Goal: Information Seeking & Learning: Check status

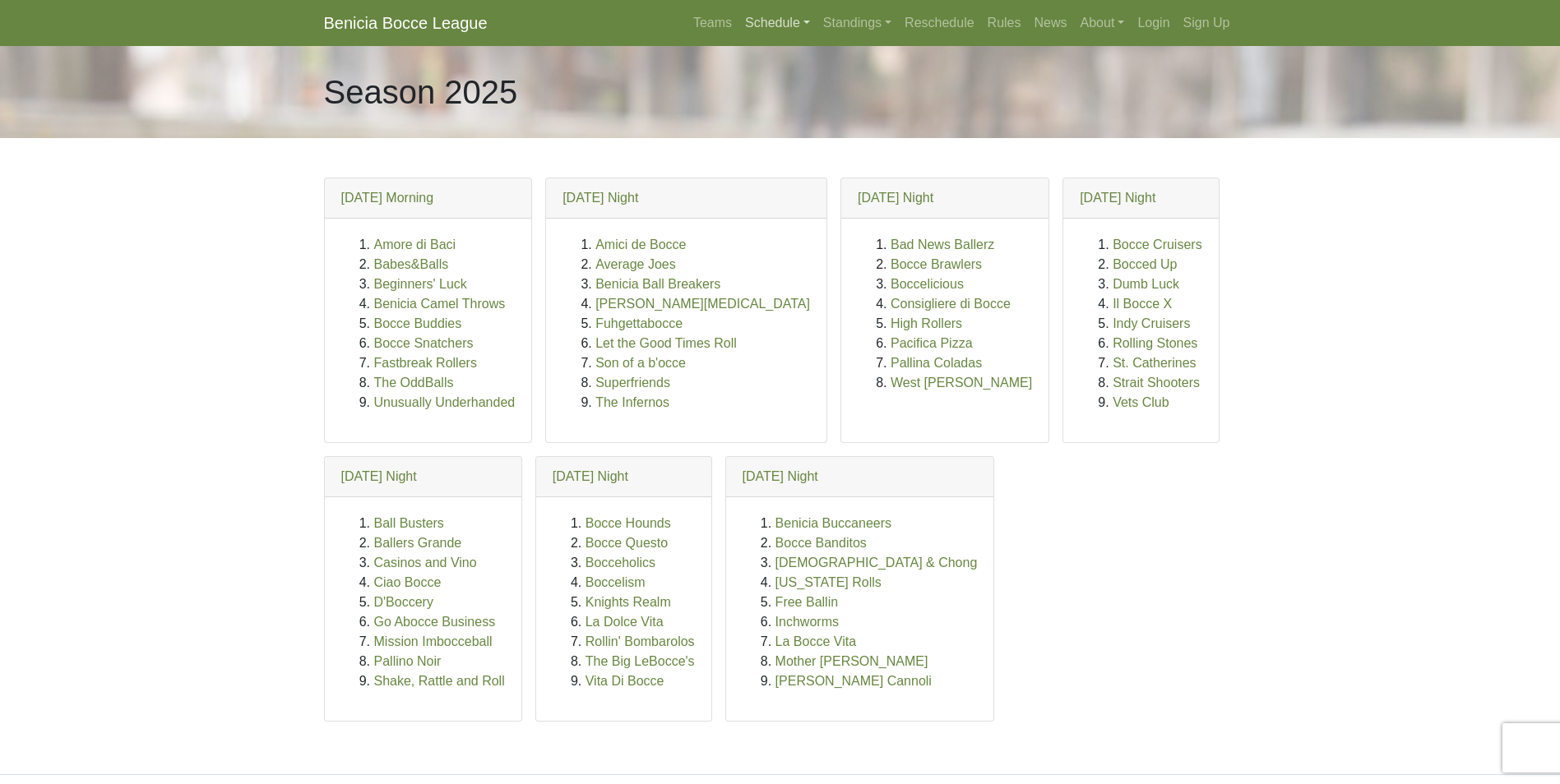
click at [756, 21] on link "Schedule" at bounding box center [778, 22] width 79 height 33
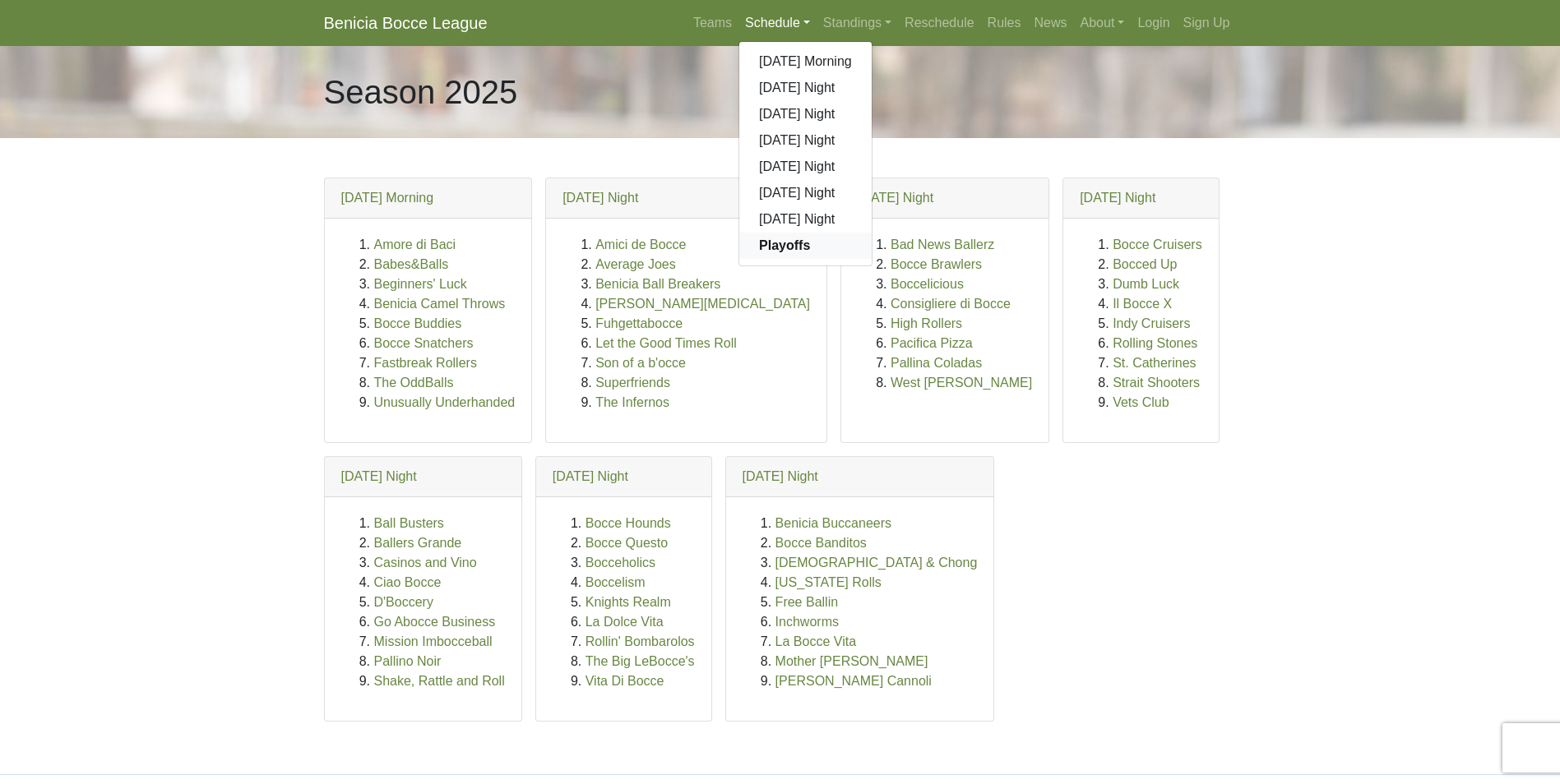
click at [794, 243] on strong "Playoffs" at bounding box center [784, 245] width 51 height 14
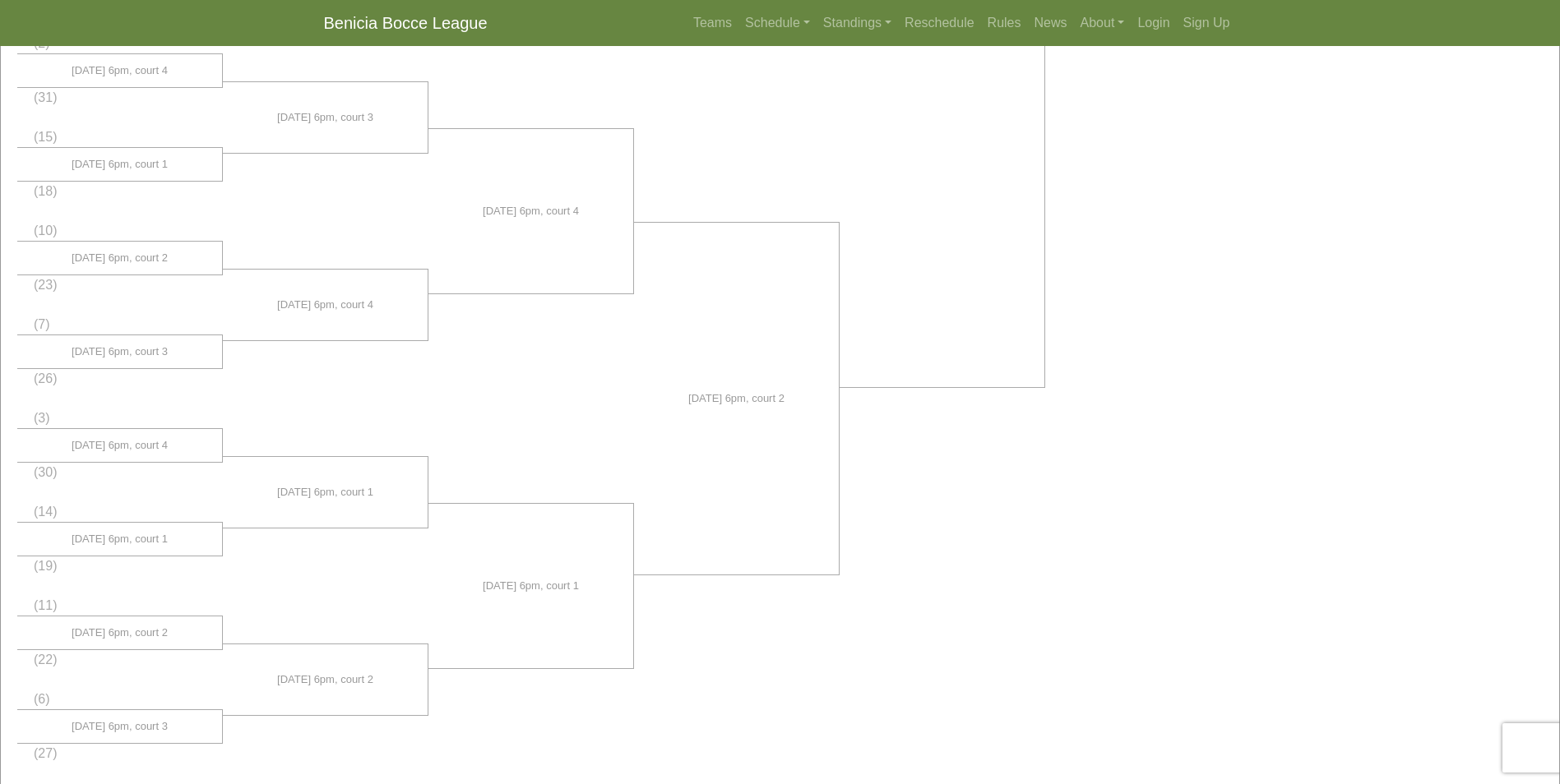
scroll to position [1147, 0]
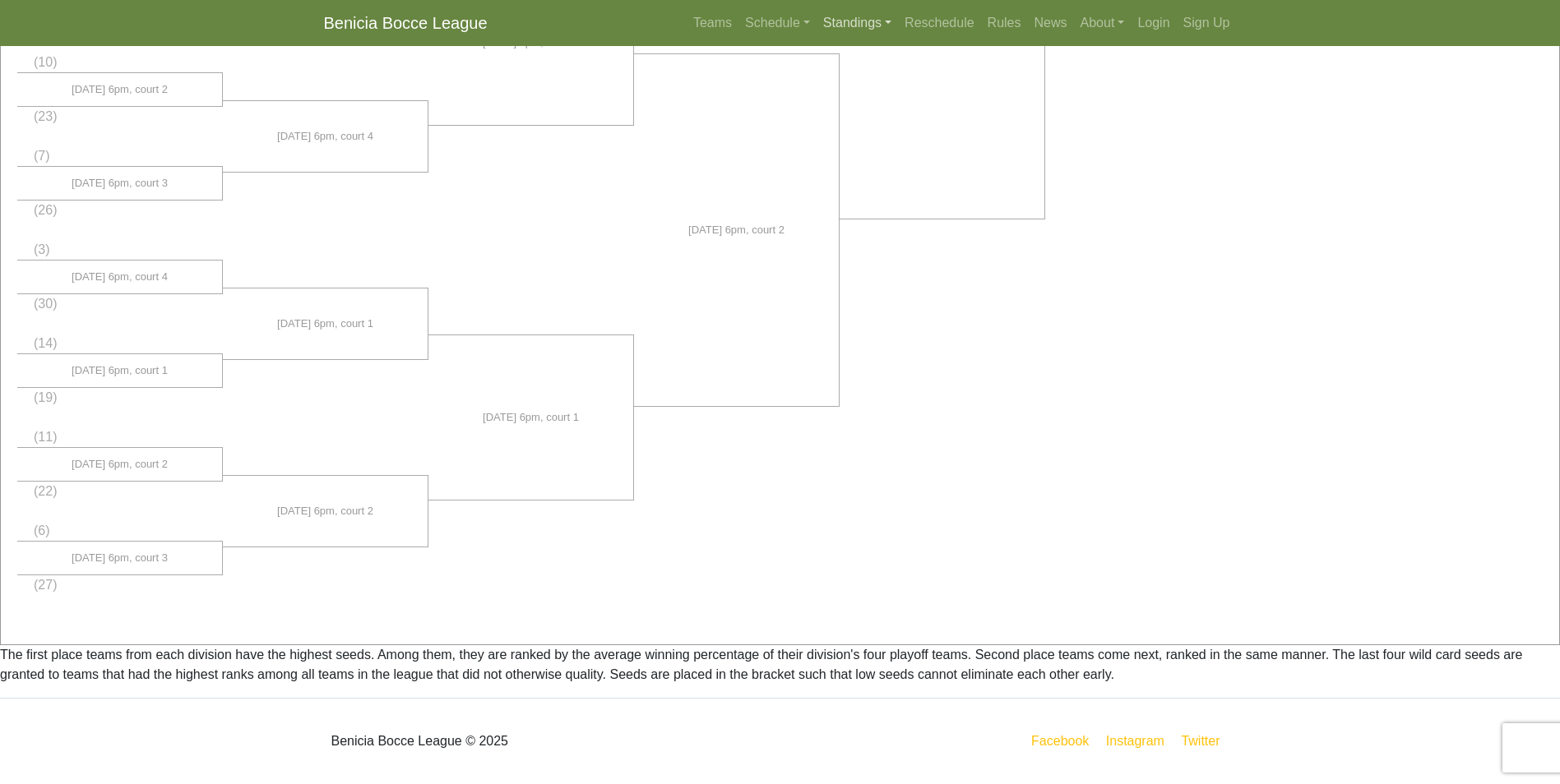
click at [861, 17] on link "Standings" at bounding box center [857, 22] width 81 height 33
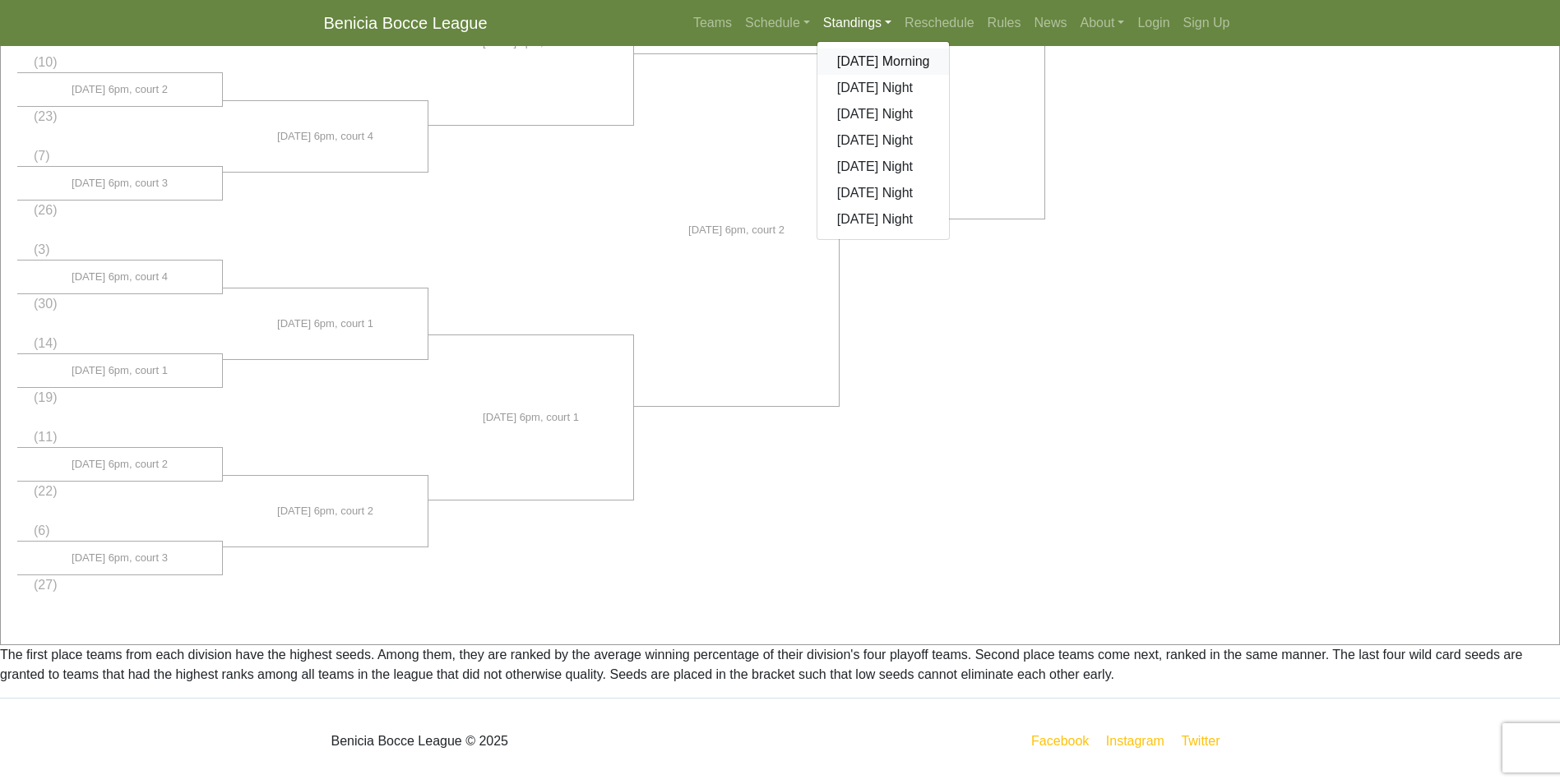
click at [890, 65] on link "[DATE] Morning" at bounding box center [884, 62] width 133 height 26
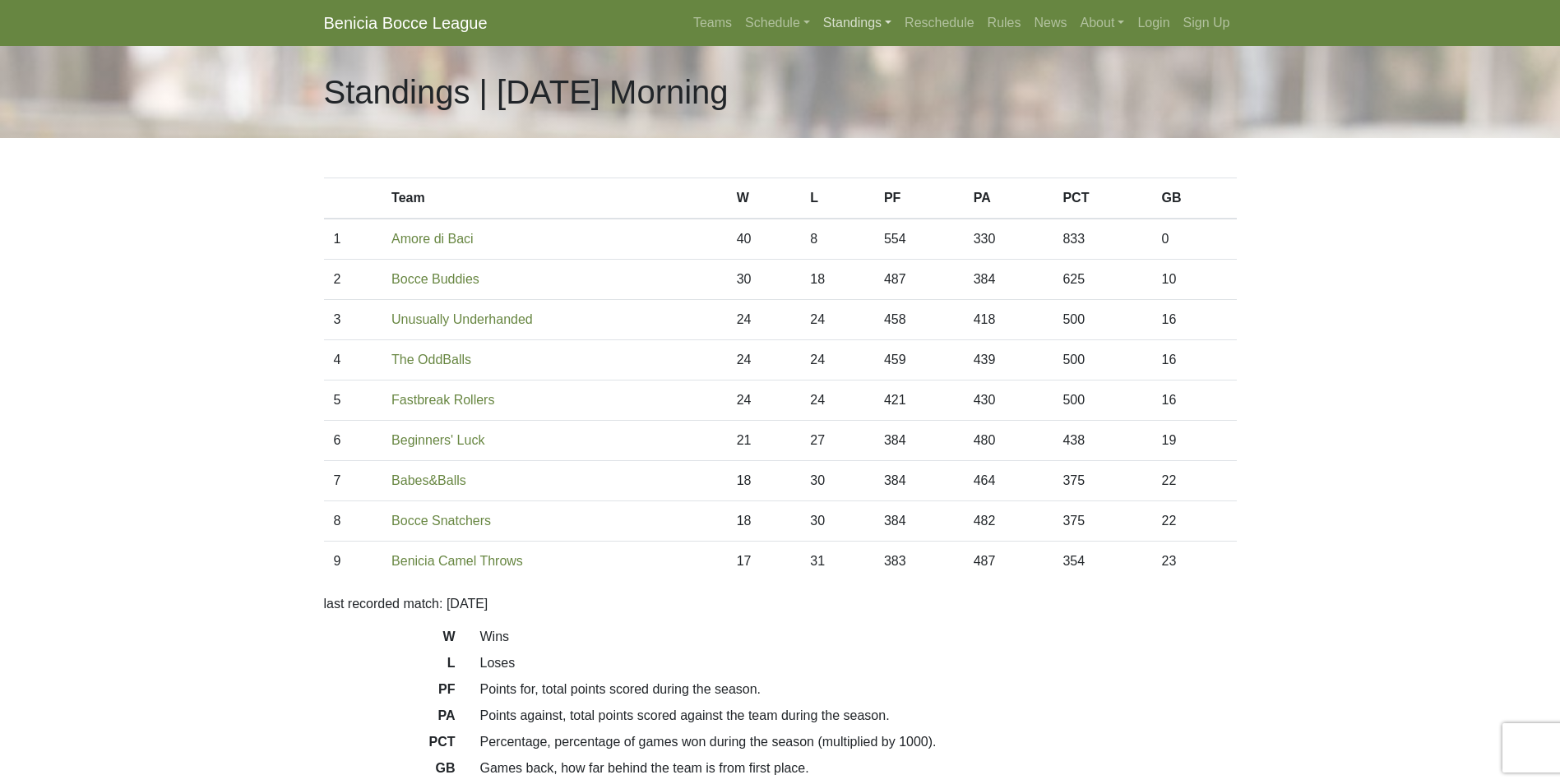
click at [851, 17] on link "Standings" at bounding box center [857, 22] width 81 height 33
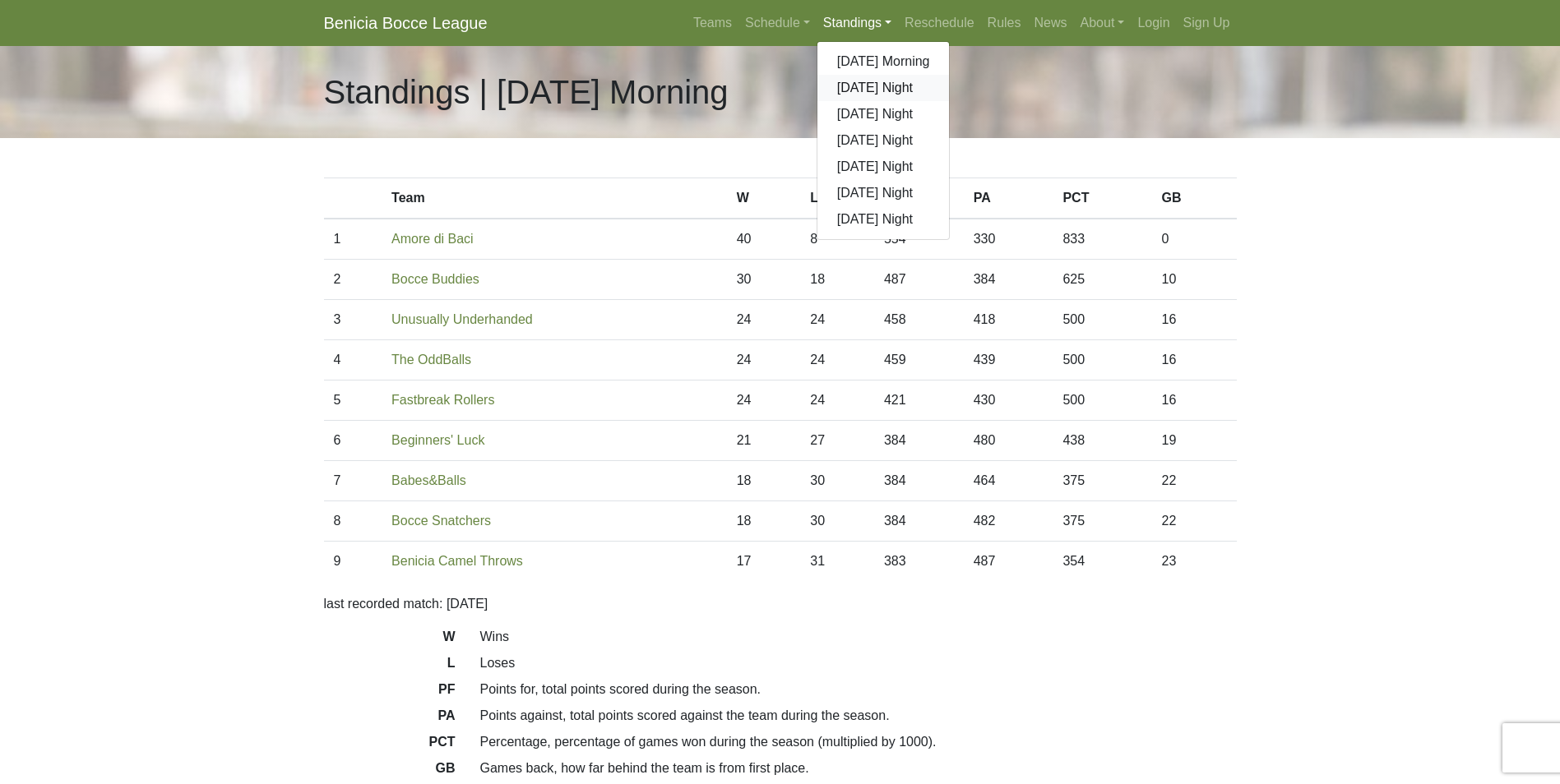
click at [876, 86] on link "[DATE] Night" at bounding box center [884, 88] width 133 height 26
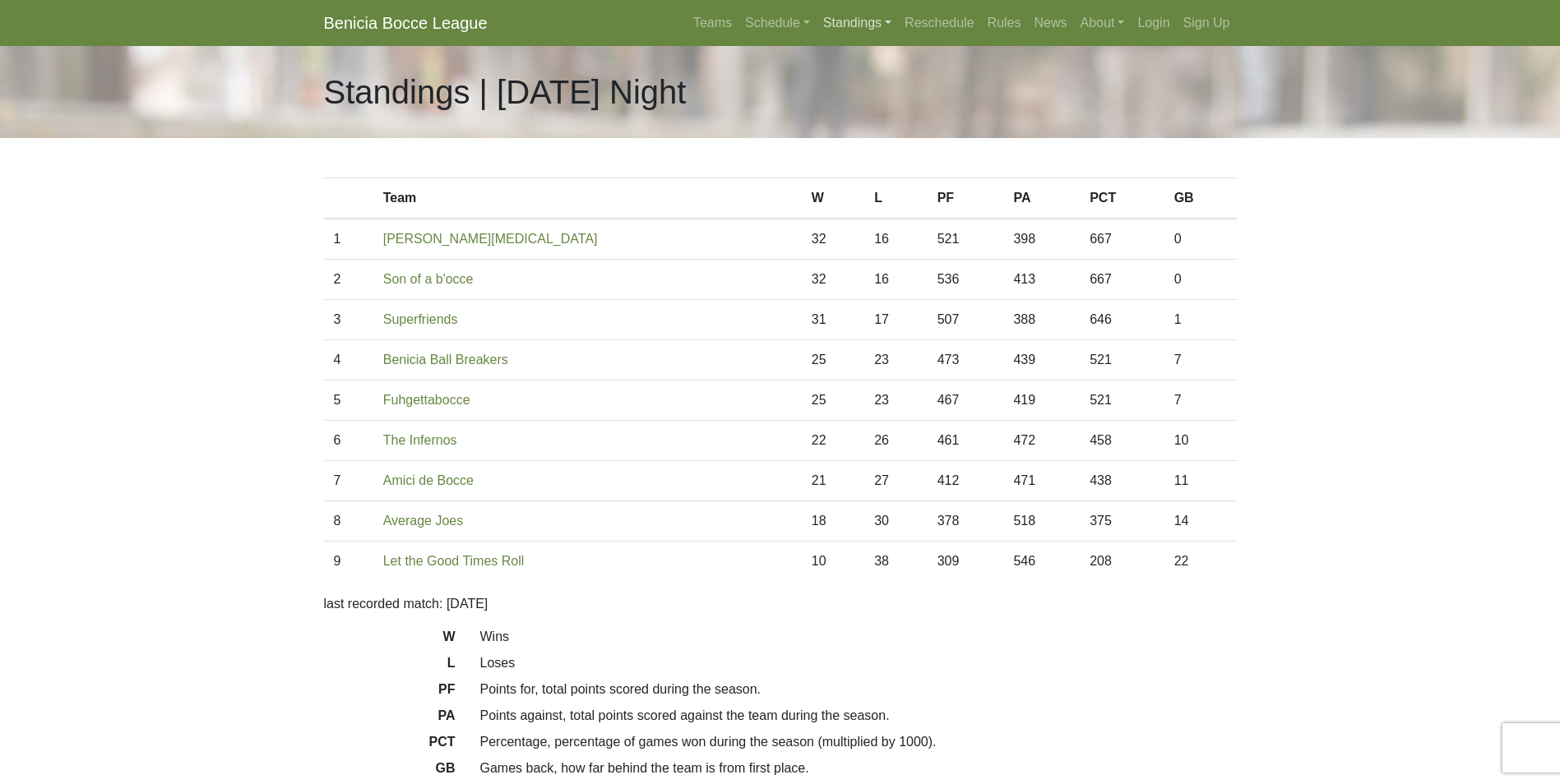
click at [859, 22] on link "Standings" at bounding box center [857, 22] width 81 height 33
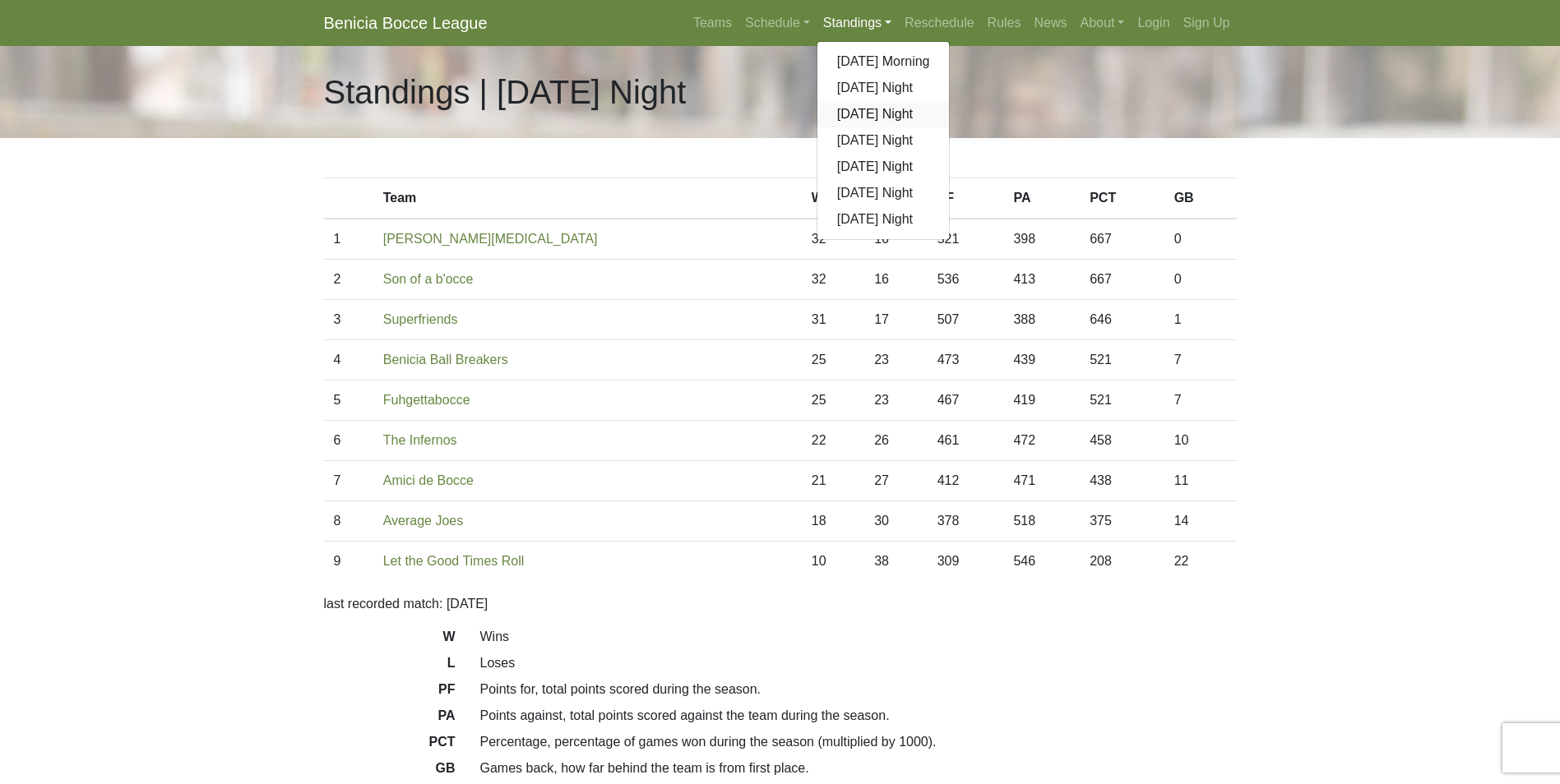
click at [874, 119] on link "[DATE] Night" at bounding box center [884, 114] width 133 height 26
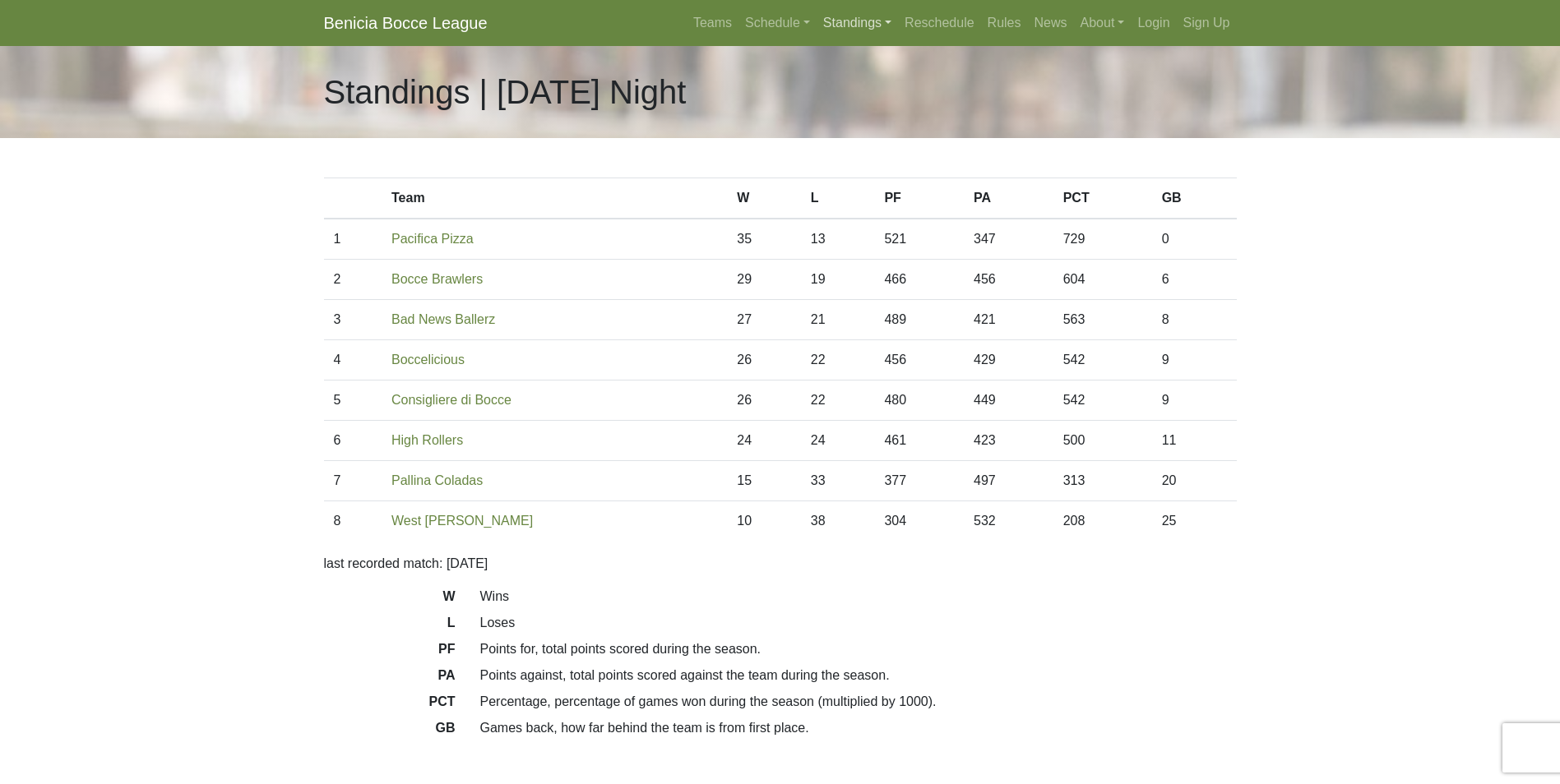
click at [856, 26] on link "Standings" at bounding box center [857, 22] width 81 height 33
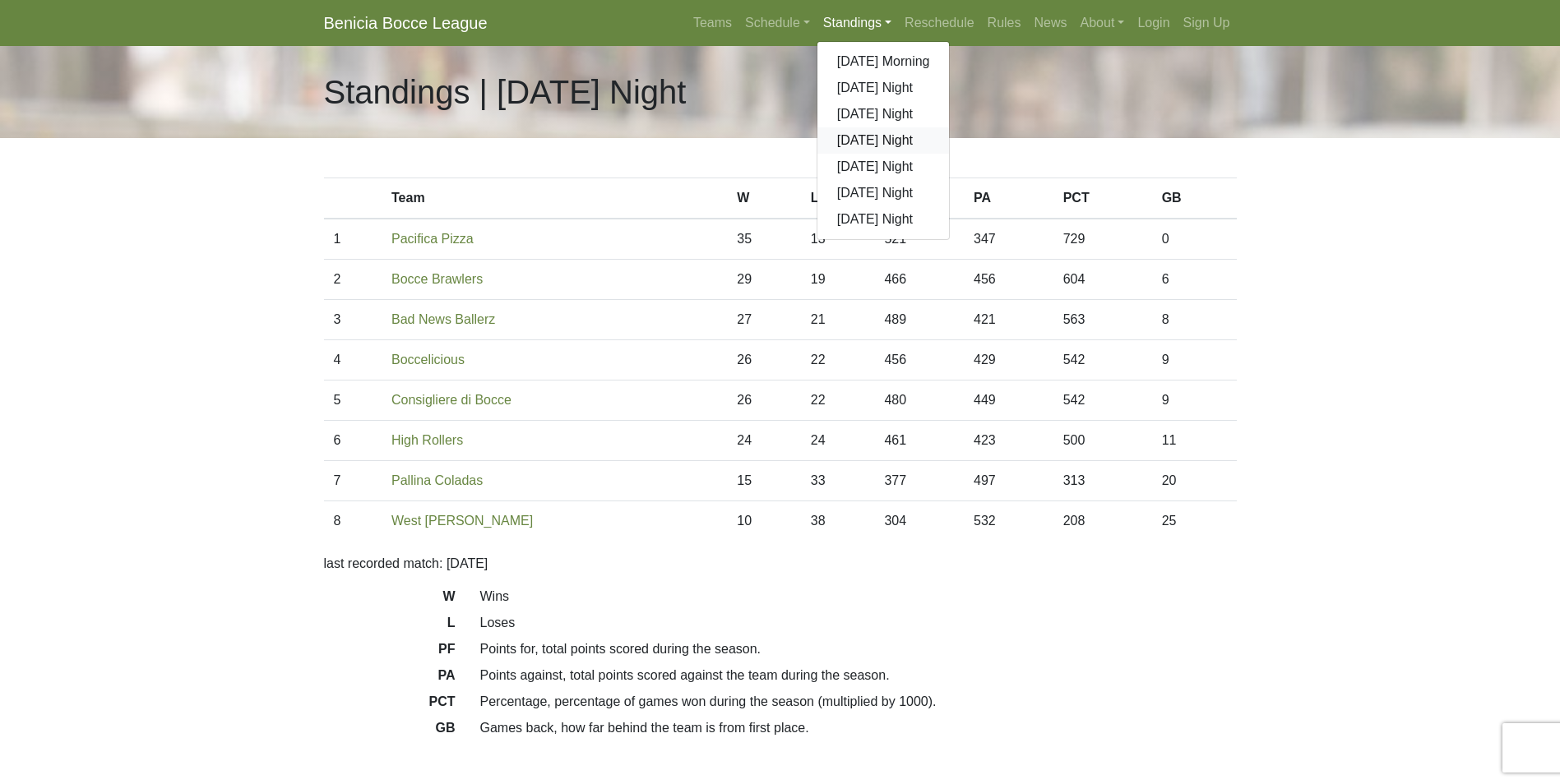
click at [864, 140] on link "[DATE] Night" at bounding box center [884, 140] width 133 height 26
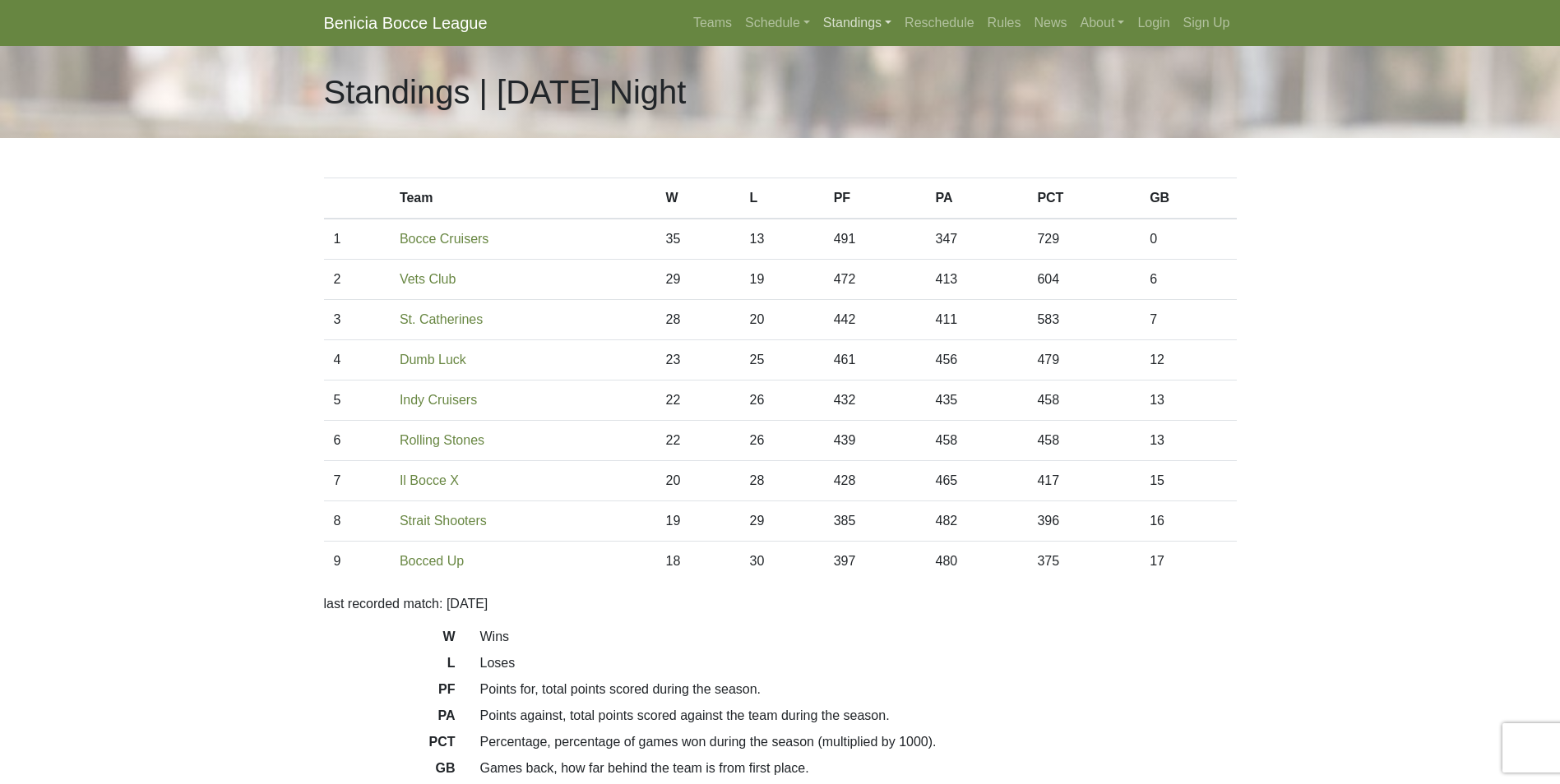
click at [846, 18] on link "Standings" at bounding box center [857, 22] width 81 height 33
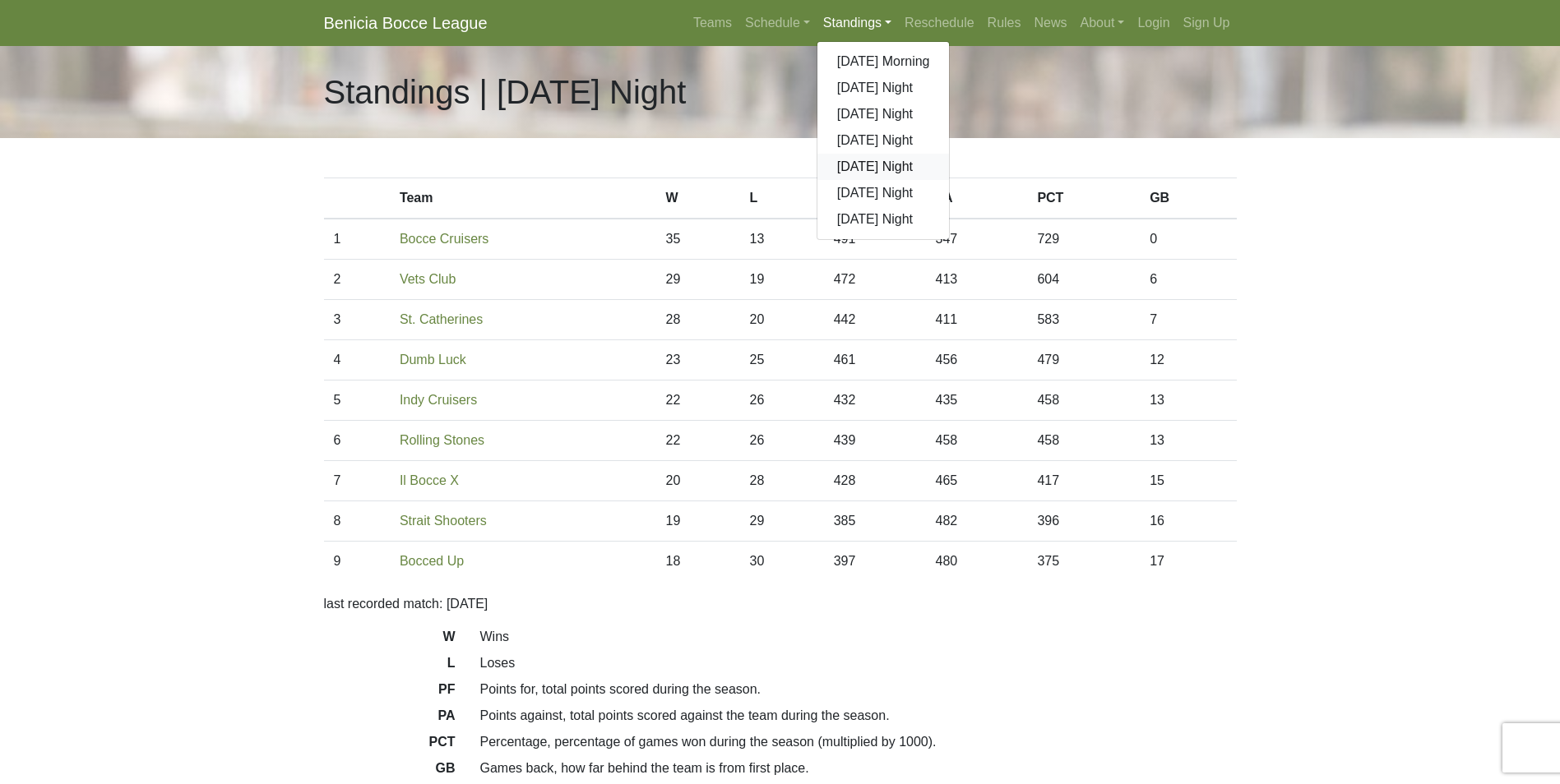
click at [868, 162] on link "[DATE] Night" at bounding box center [884, 167] width 133 height 26
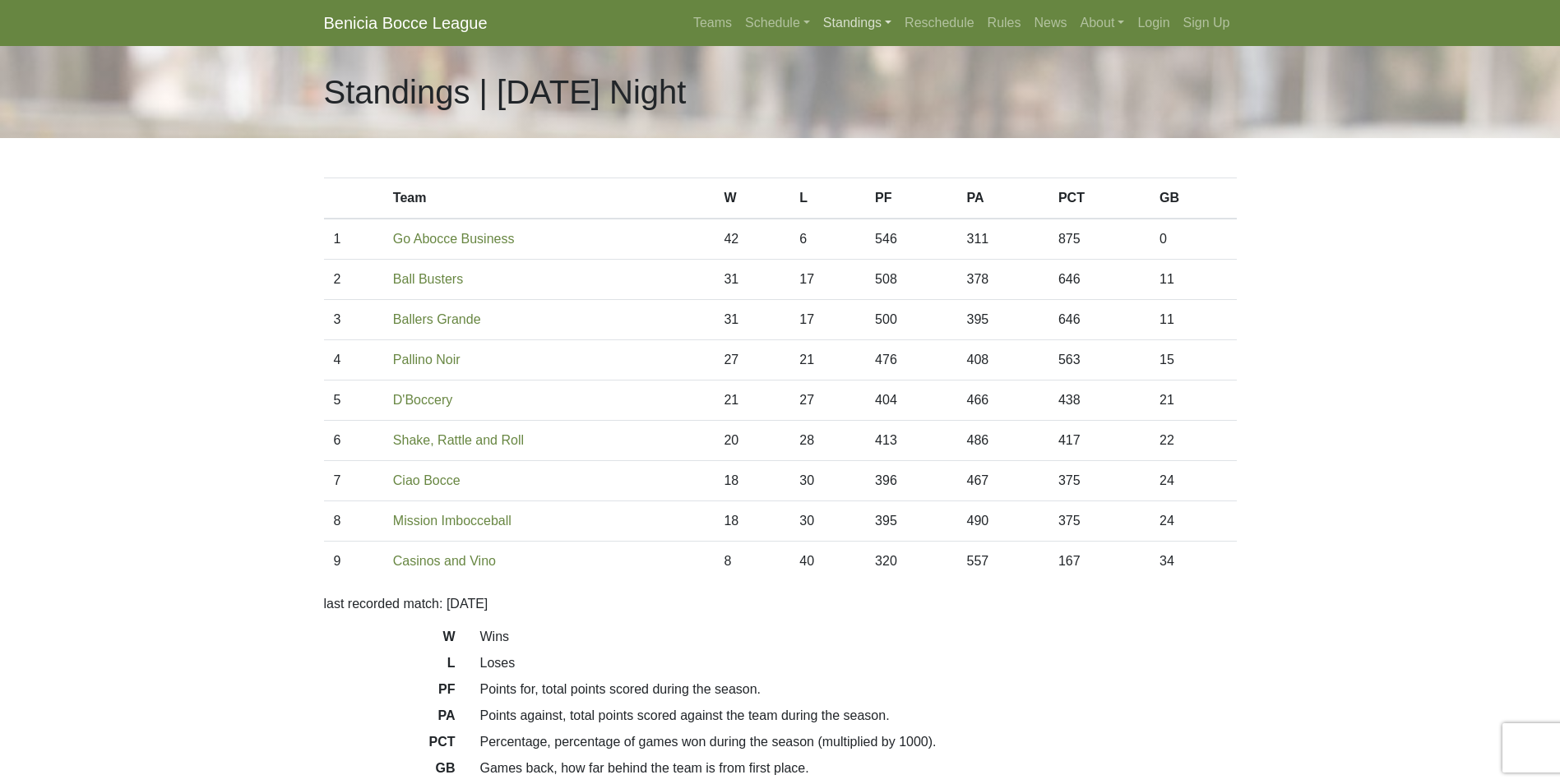
click at [861, 17] on link "Standings" at bounding box center [857, 22] width 81 height 33
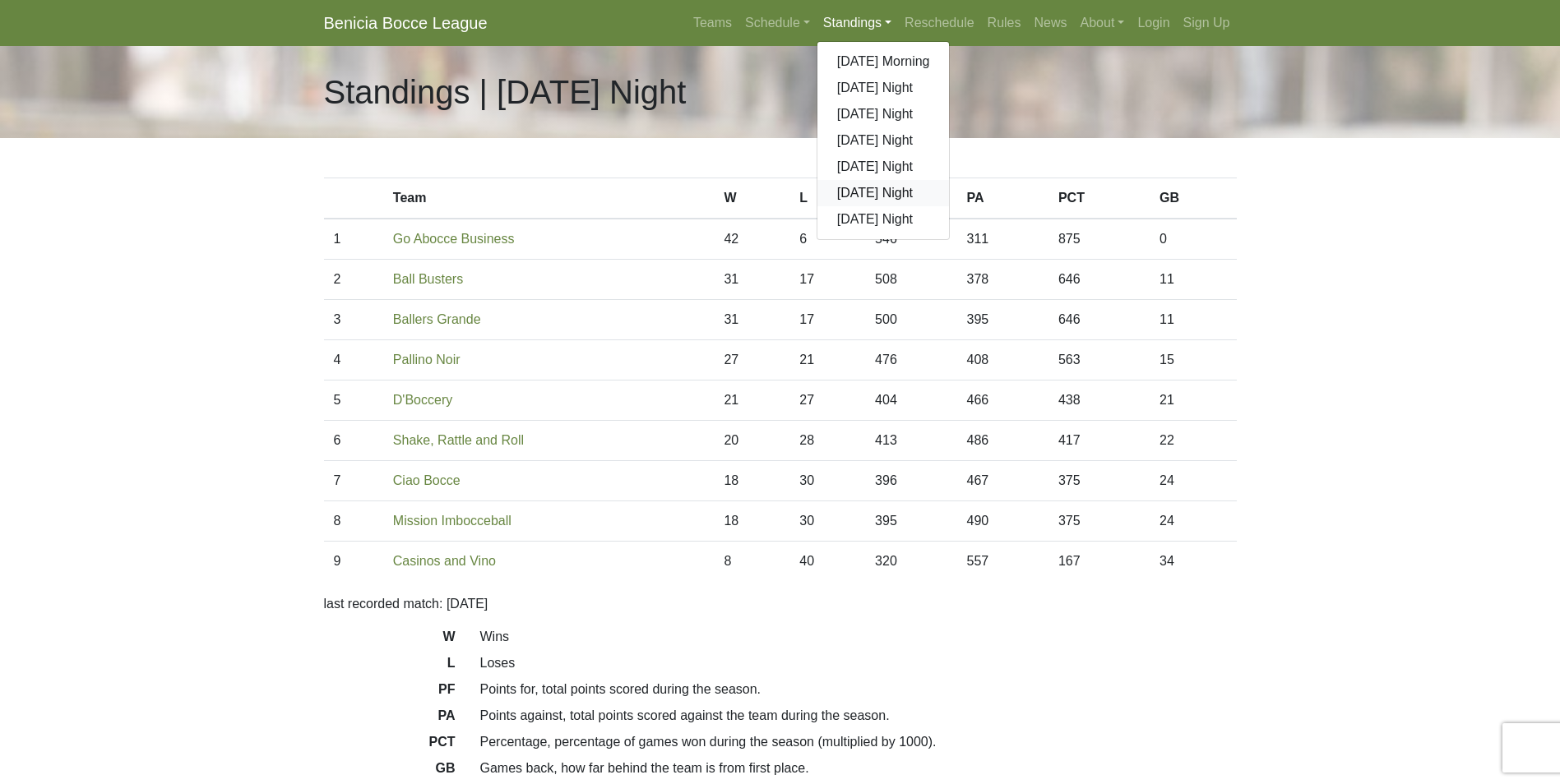
click at [894, 195] on link "[DATE] Night" at bounding box center [884, 193] width 133 height 26
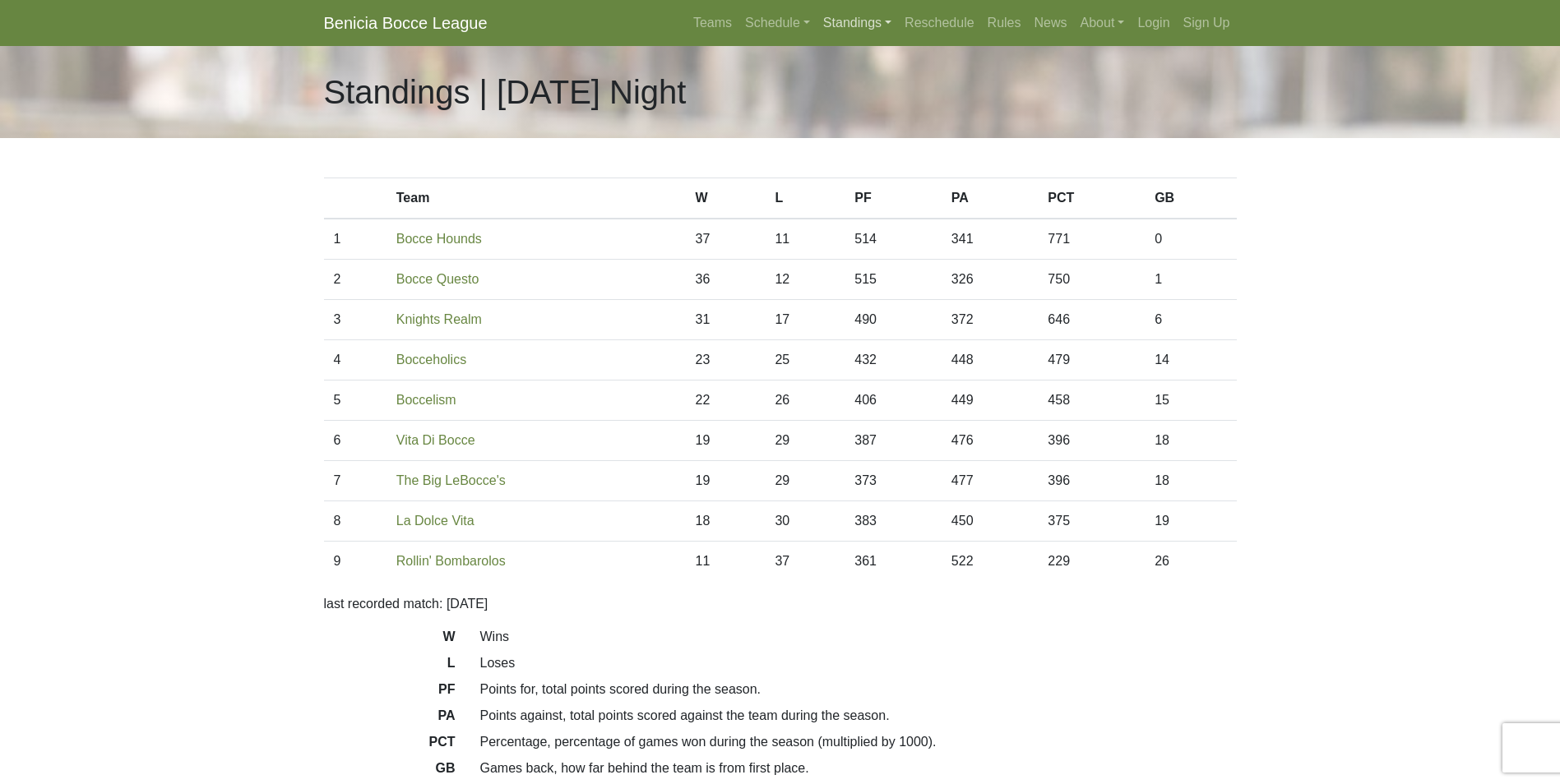
click at [860, 17] on link "Standings" at bounding box center [857, 22] width 81 height 33
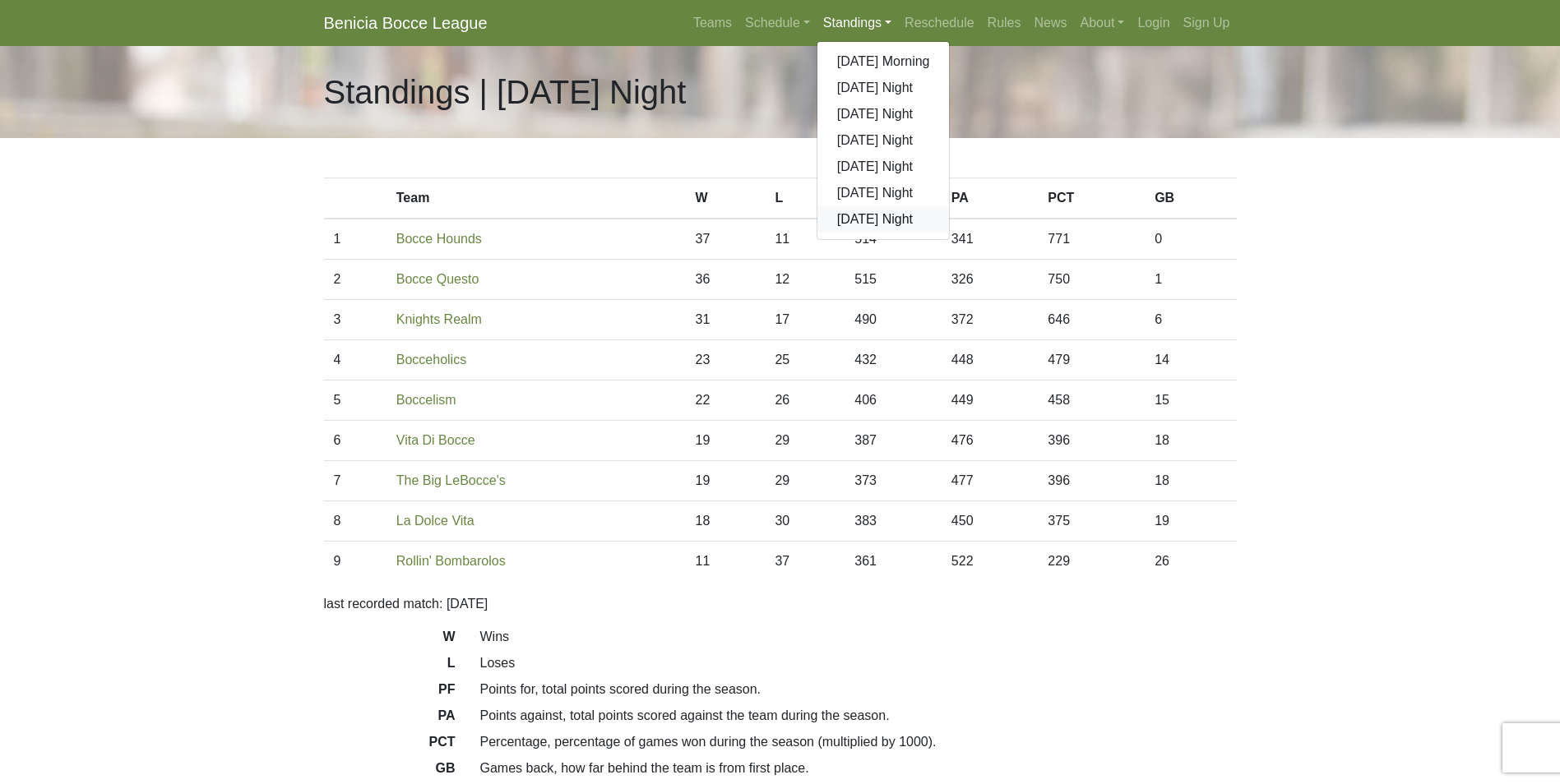
click at [864, 221] on link "[DATE] Night" at bounding box center [884, 220] width 133 height 26
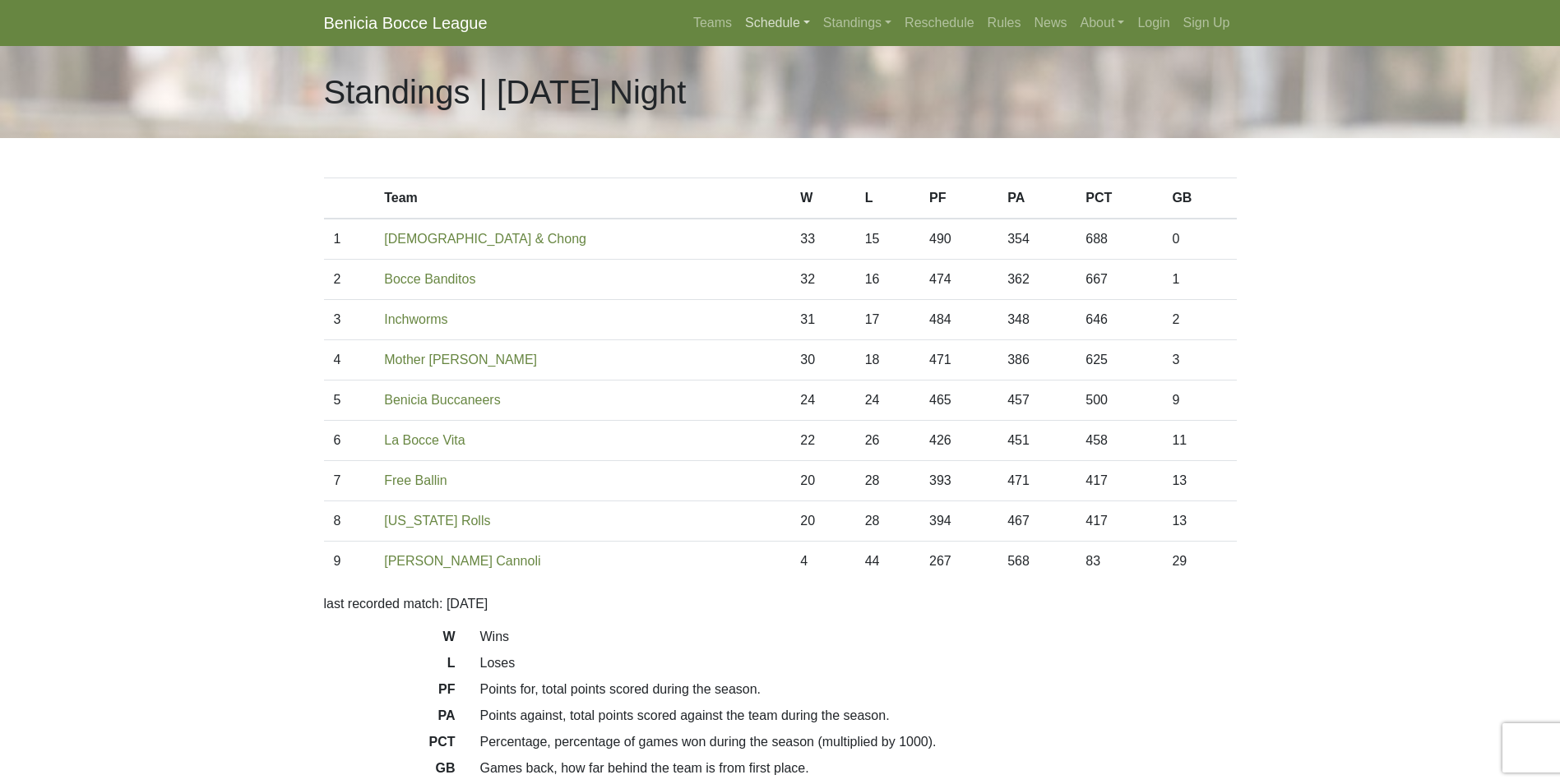
click at [762, 21] on link "Schedule" at bounding box center [778, 22] width 79 height 33
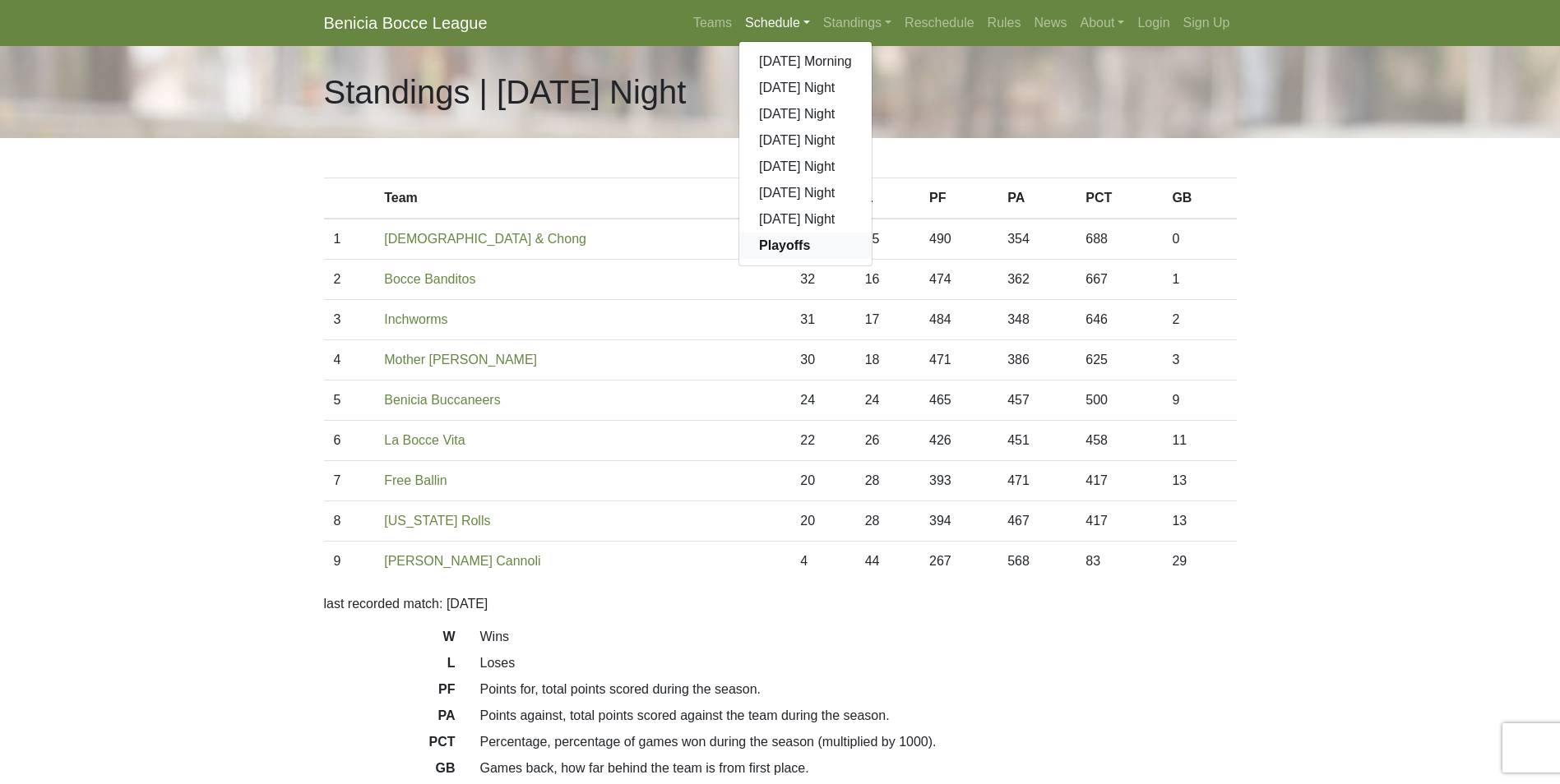
click at [801, 238] on strong "Playoffs" at bounding box center [784, 245] width 51 height 14
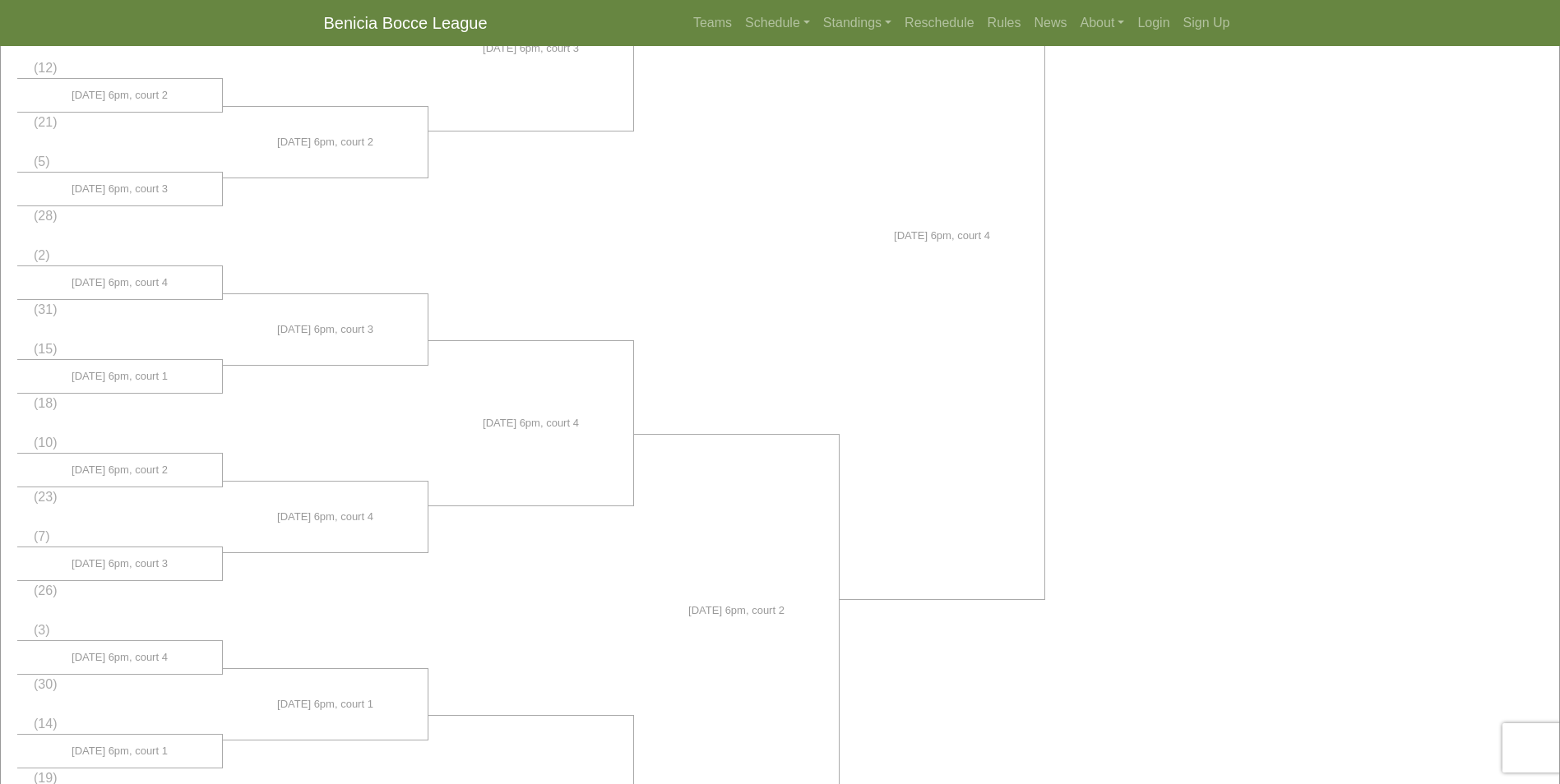
scroll to position [728, 0]
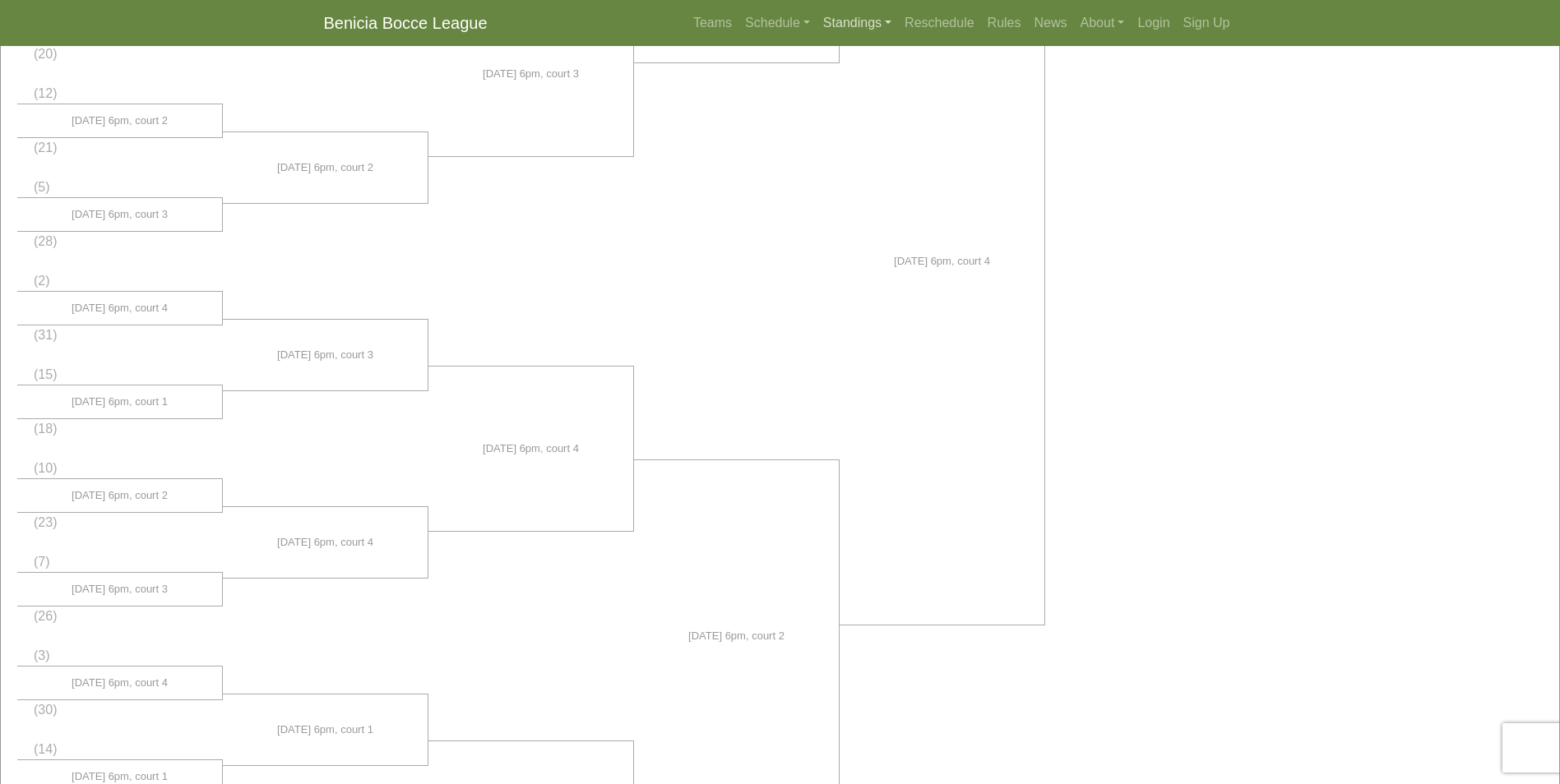
click at [833, 18] on link "Standings" at bounding box center [857, 22] width 81 height 33
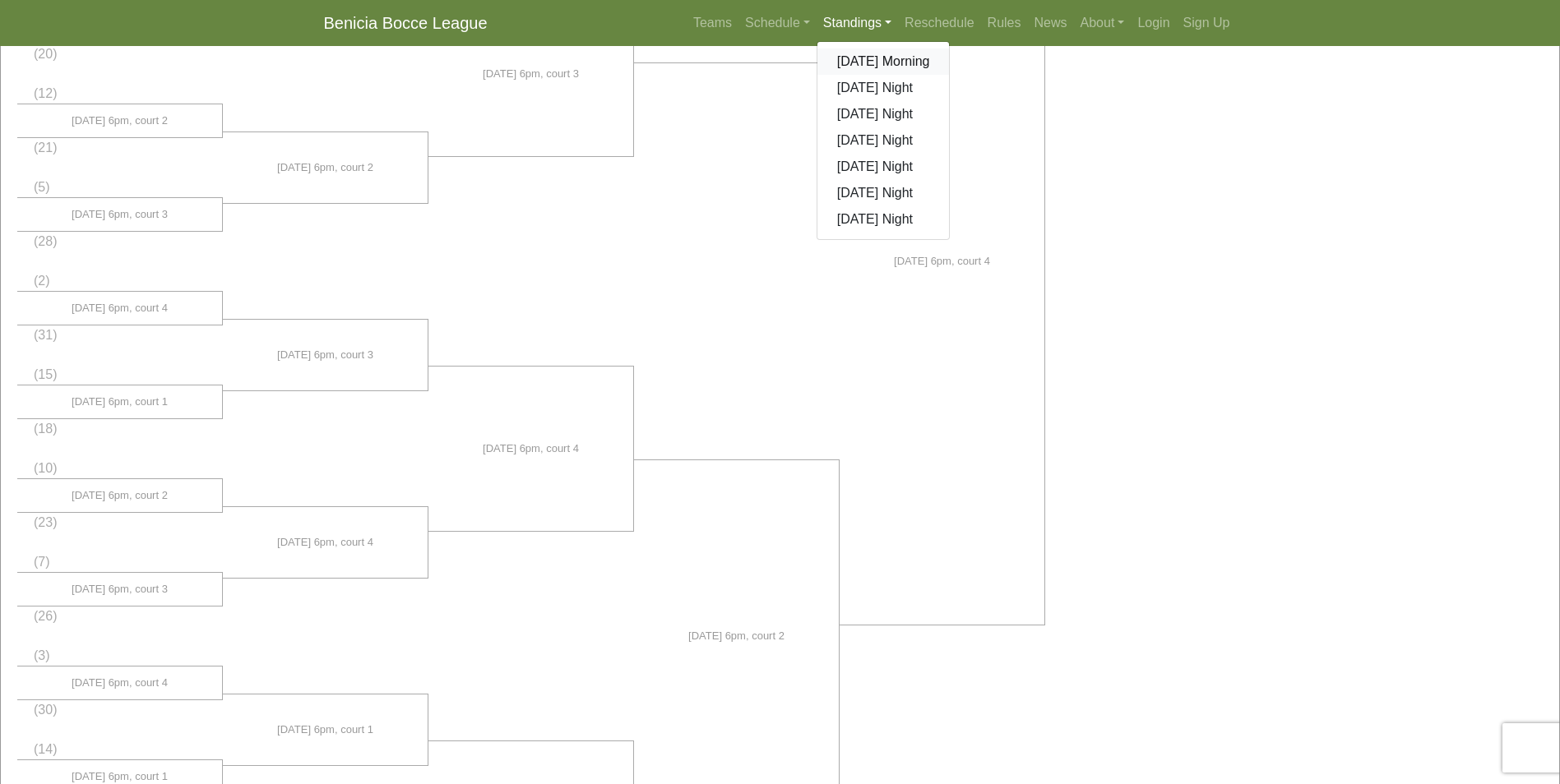
click at [906, 61] on link "[DATE] Morning" at bounding box center [884, 62] width 133 height 26
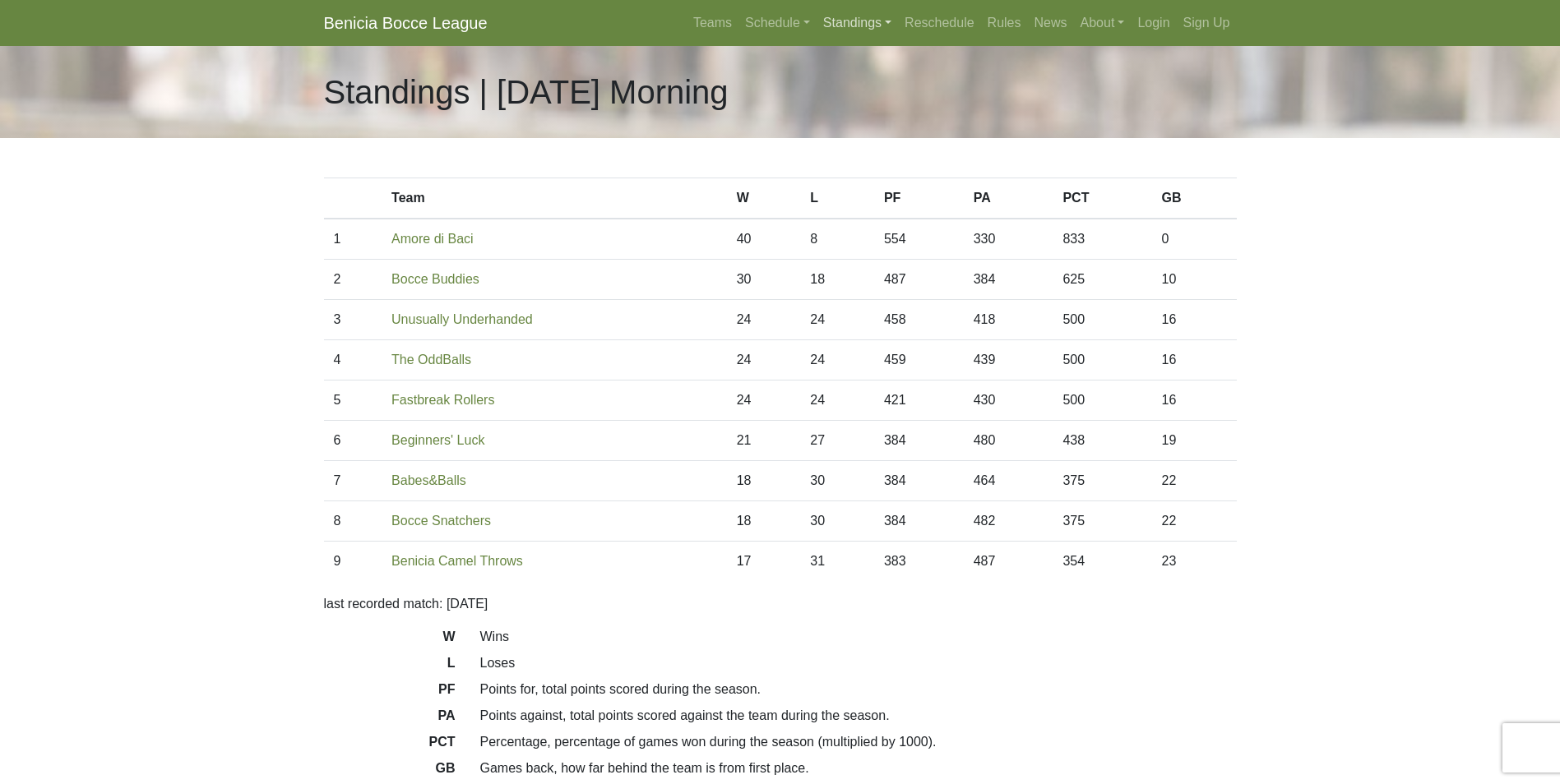
click at [846, 22] on link "Standings" at bounding box center [857, 22] width 81 height 33
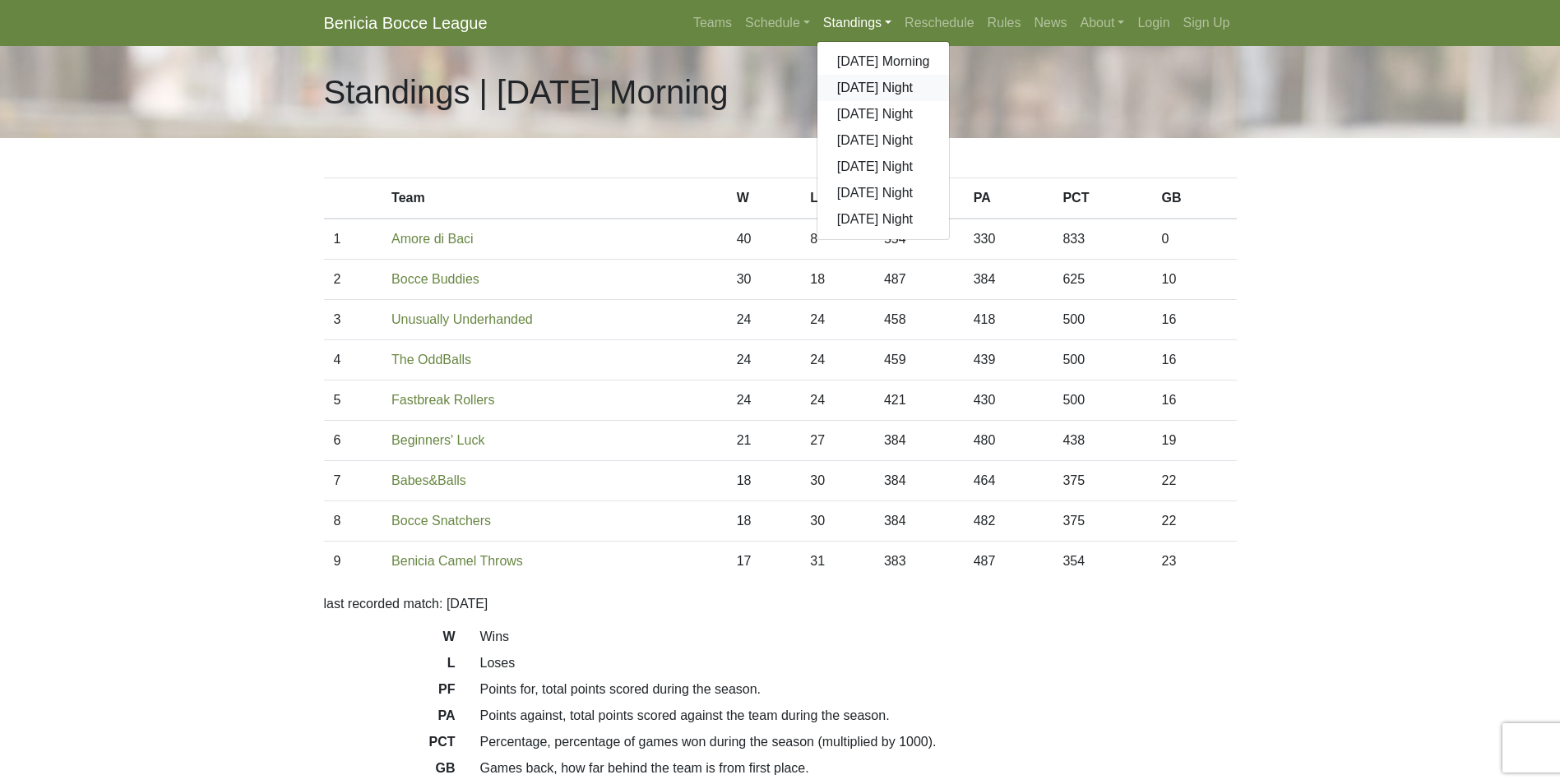
click at [866, 80] on link "[DATE] Night" at bounding box center [884, 88] width 133 height 26
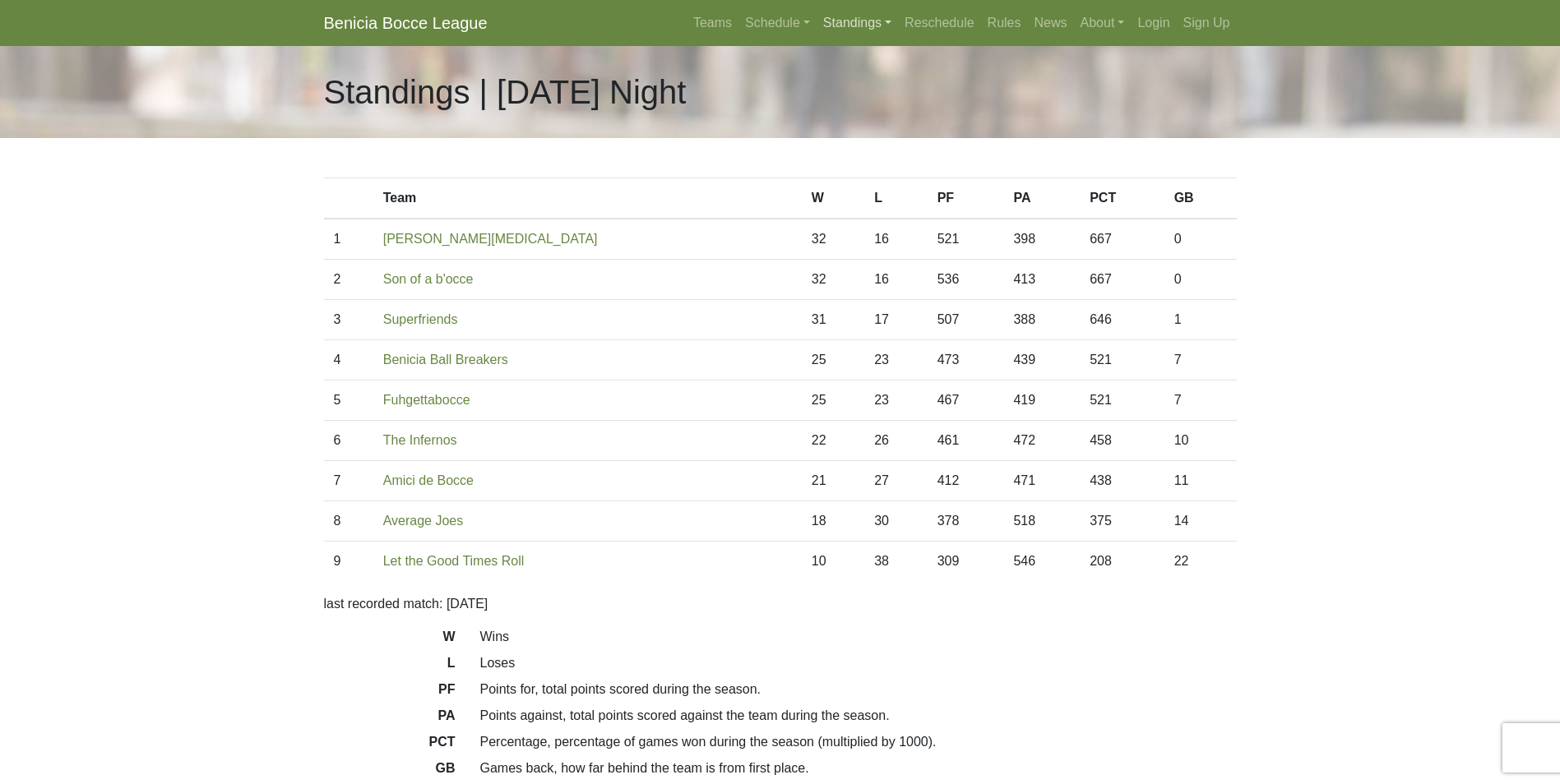
click at [850, 21] on link "Standings" at bounding box center [857, 22] width 81 height 33
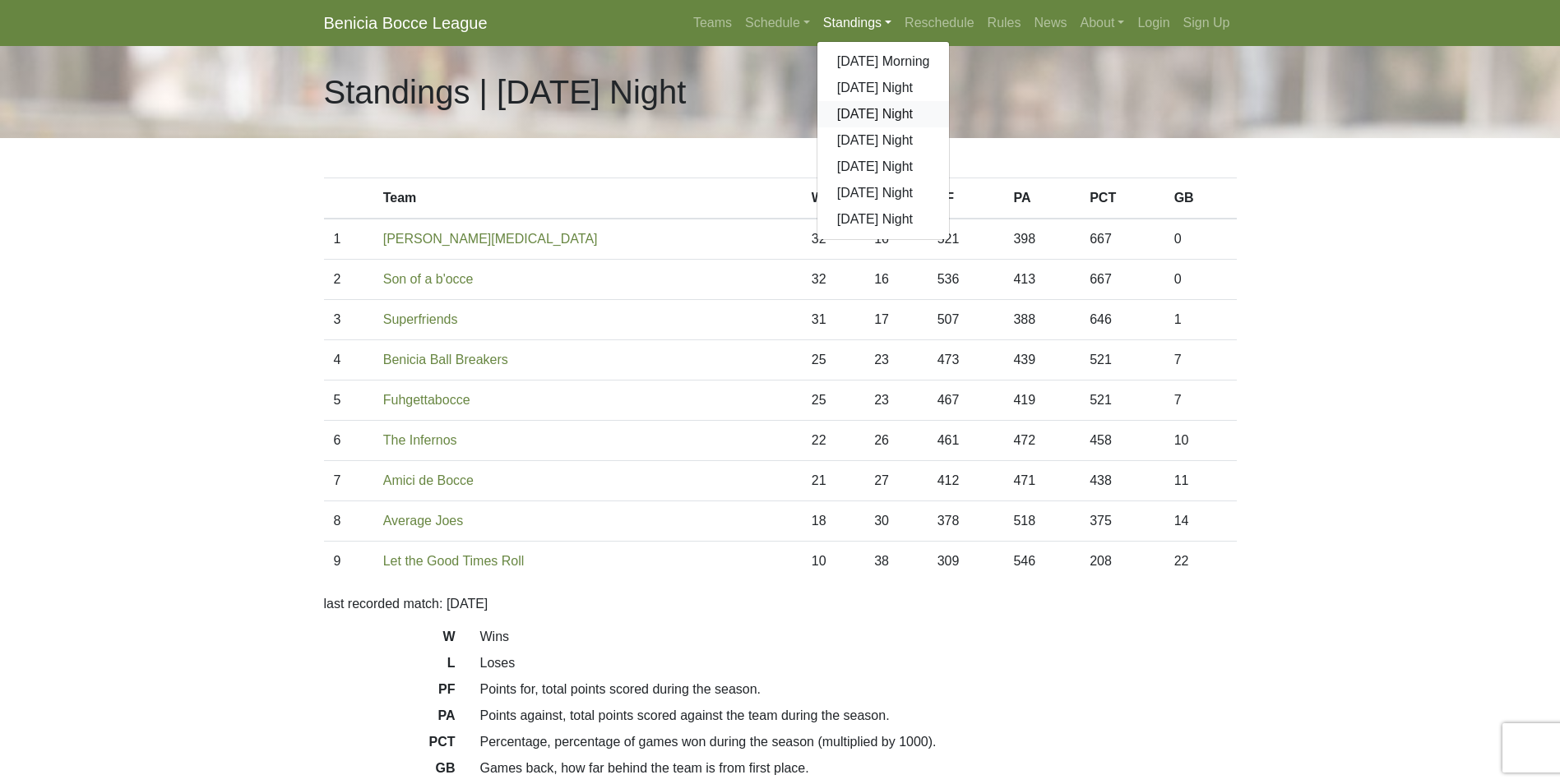
click at [850, 115] on link "[DATE] Night" at bounding box center [884, 114] width 133 height 26
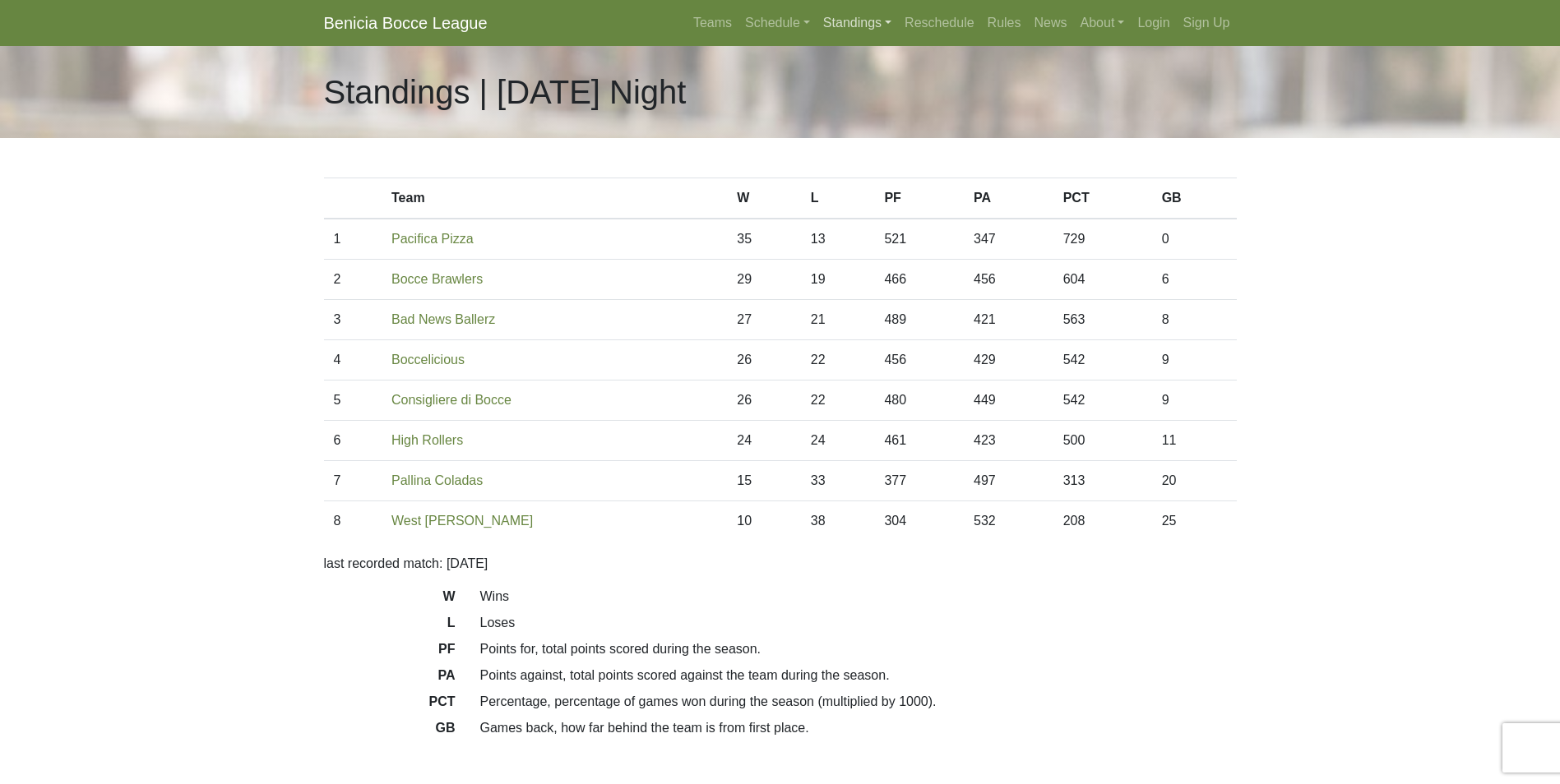
click at [855, 26] on link "Standings" at bounding box center [857, 22] width 81 height 33
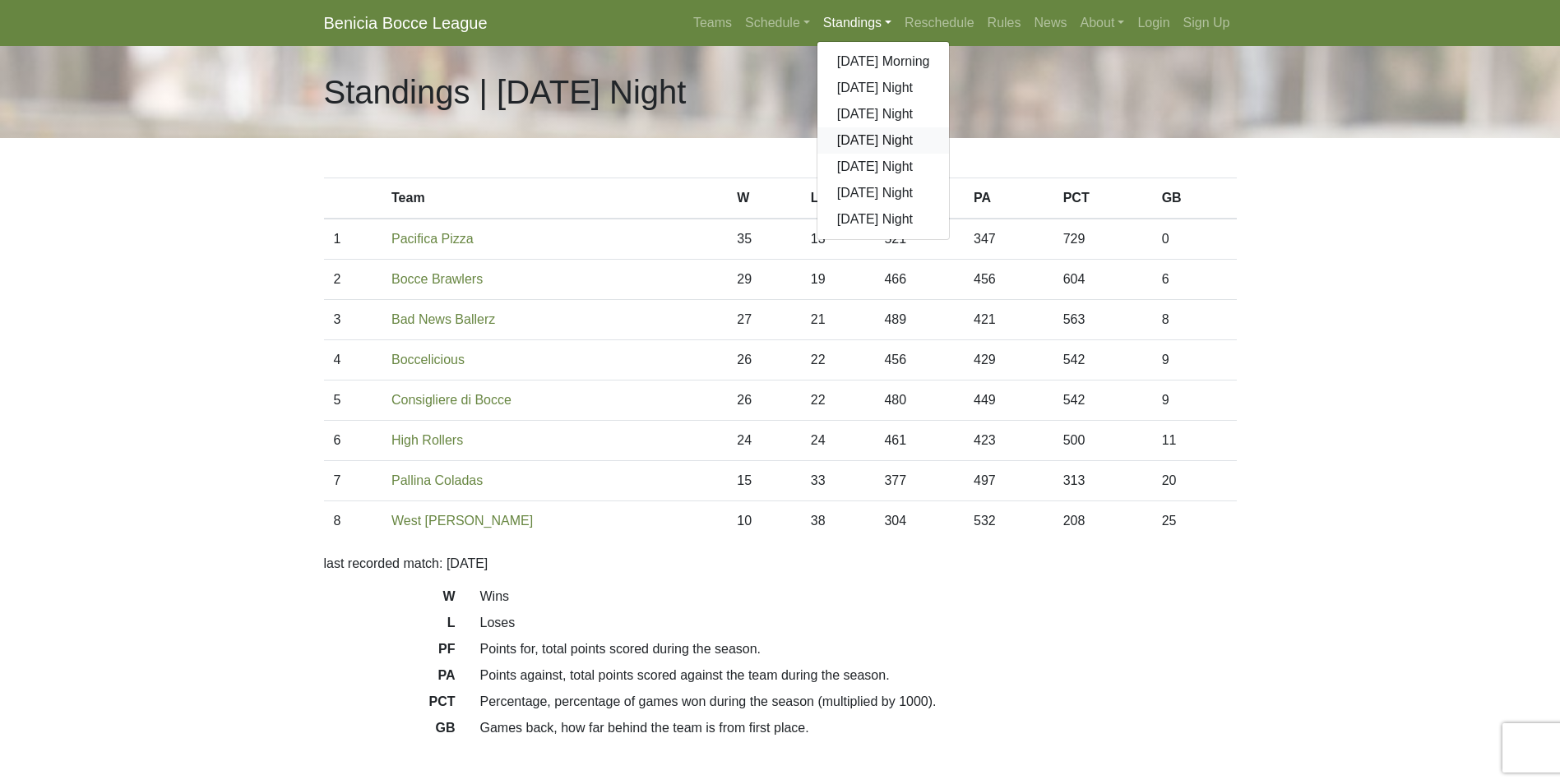
click at [857, 137] on link "[DATE] Night" at bounding box center [884, 140] width 133 height 26
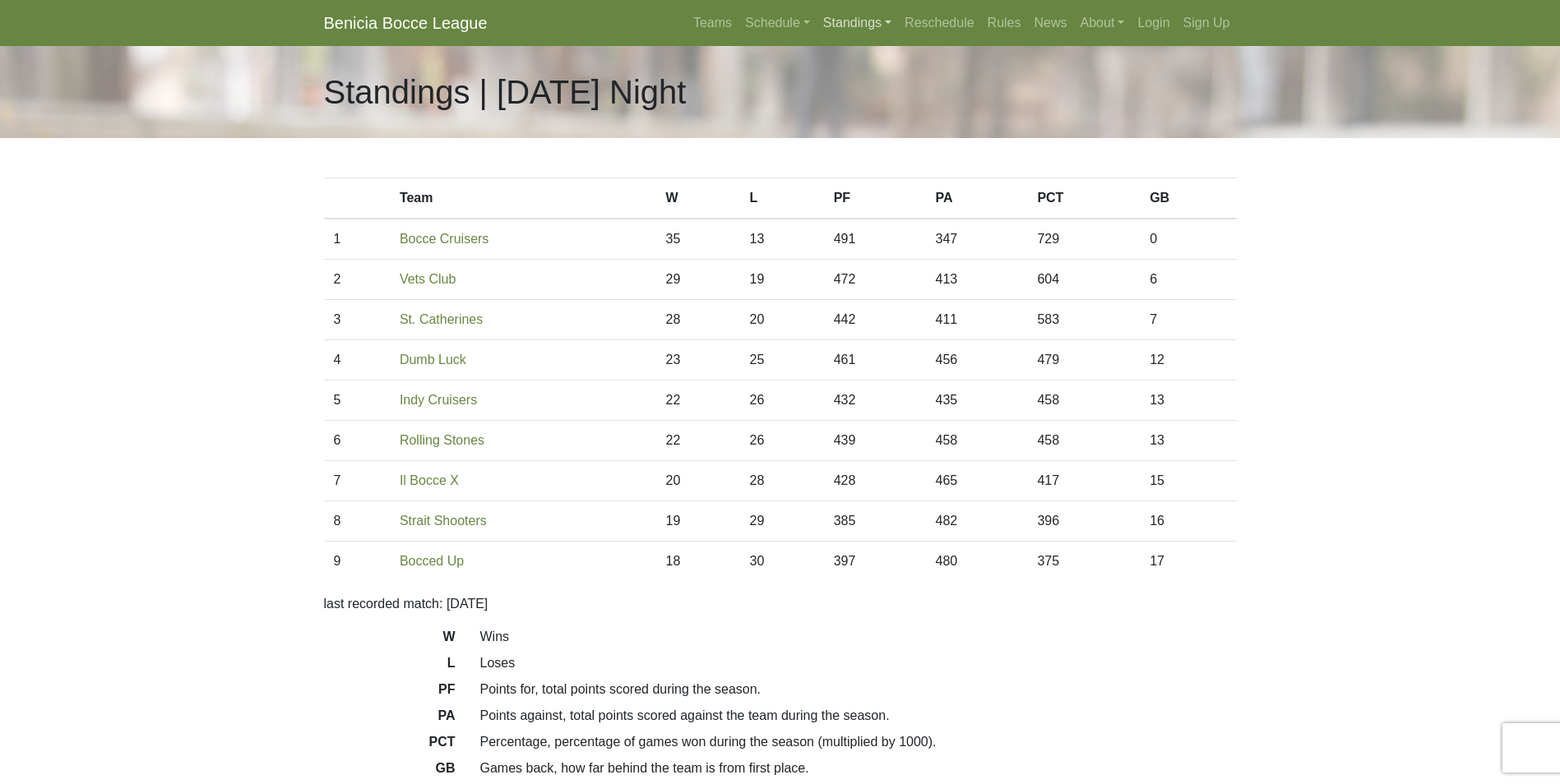
click at [864, 16] on link "Standings" at bounding box center [857, 22] width 81 height 33
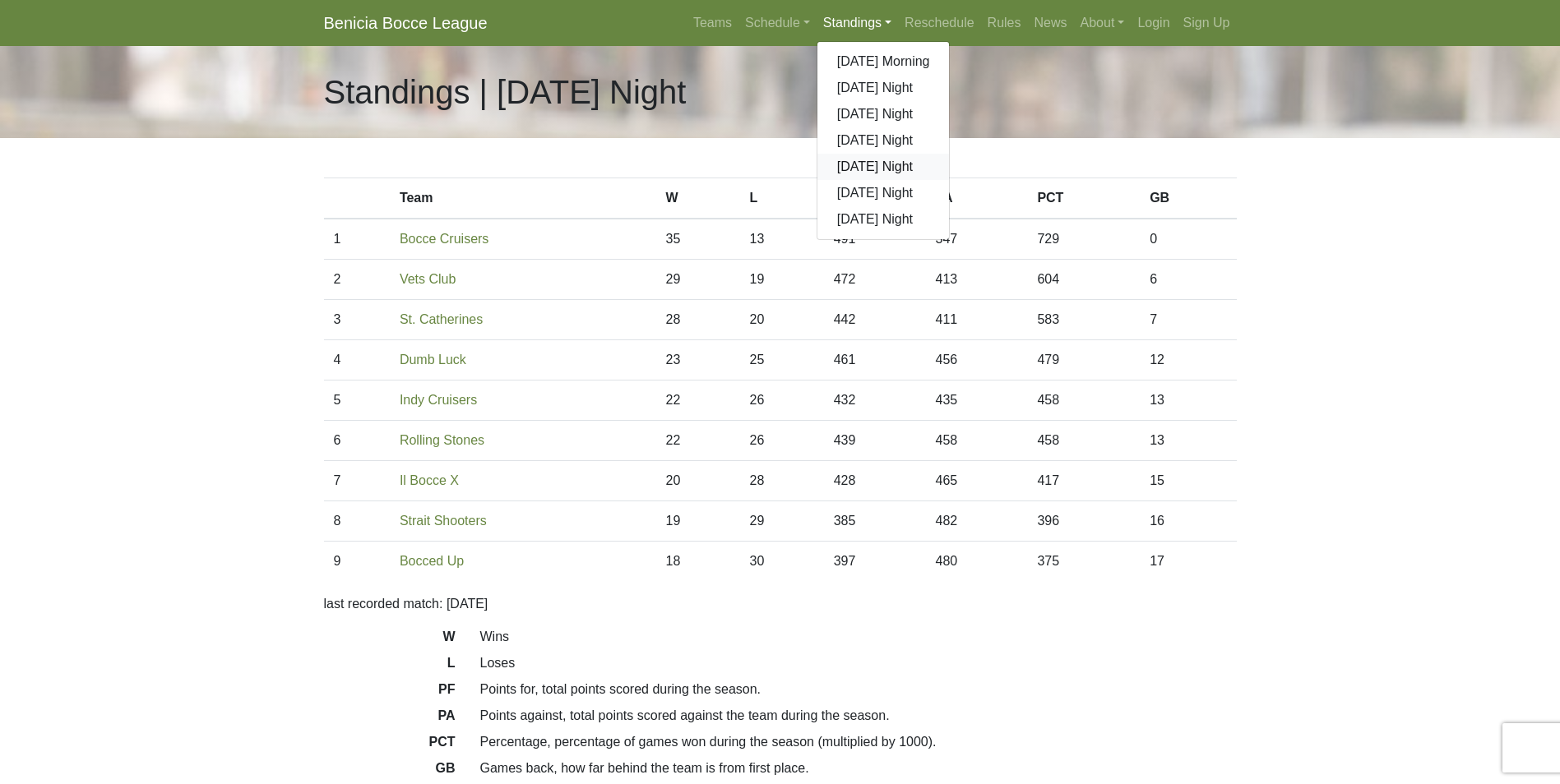
click at [875, 161] on link "[DATE] Night" at bounding box center [884, 167] width 133 height 26
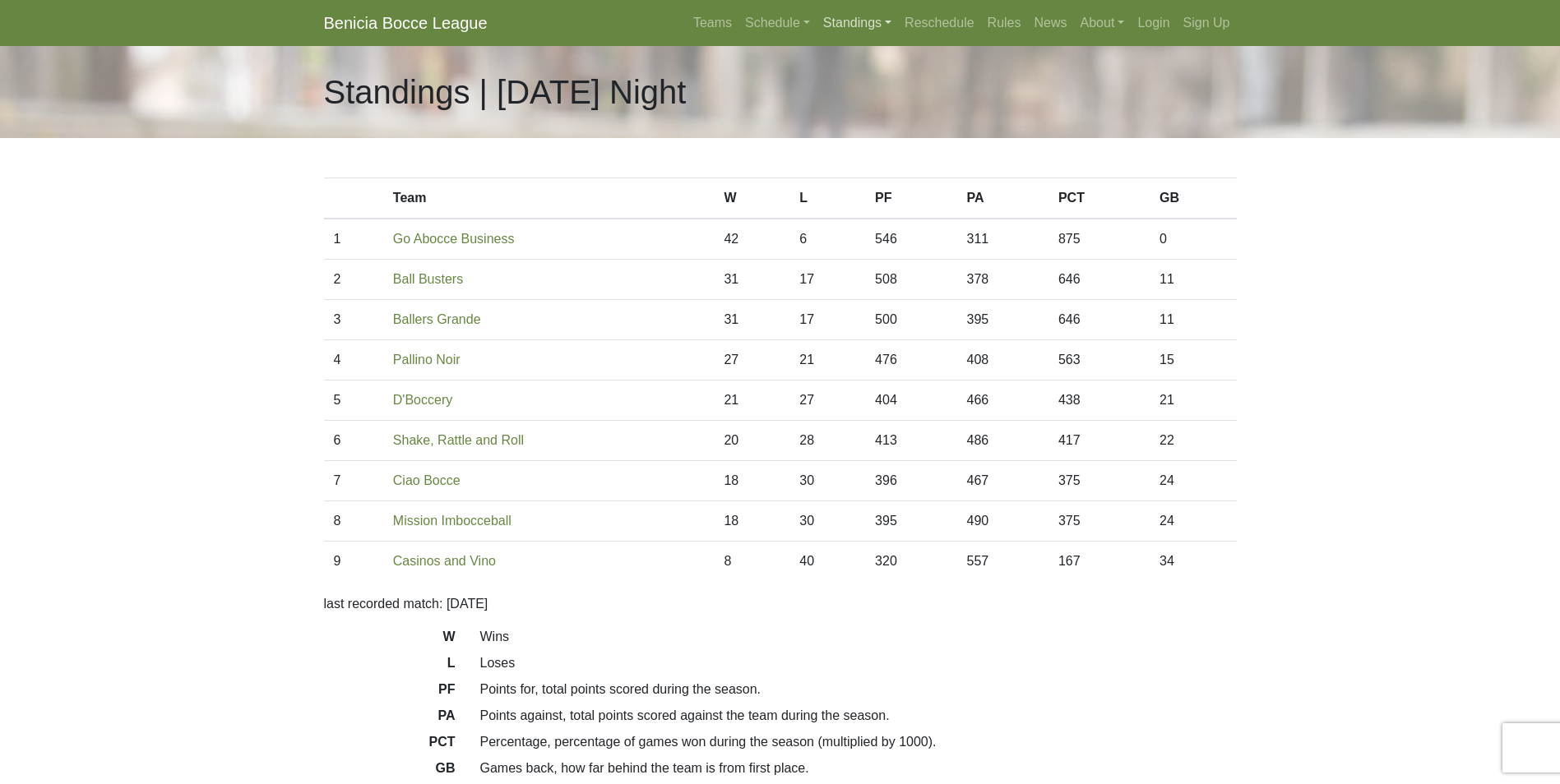
click at [845, 21] on link "Standings" at bounding box center [857, 22] width 81 height 33
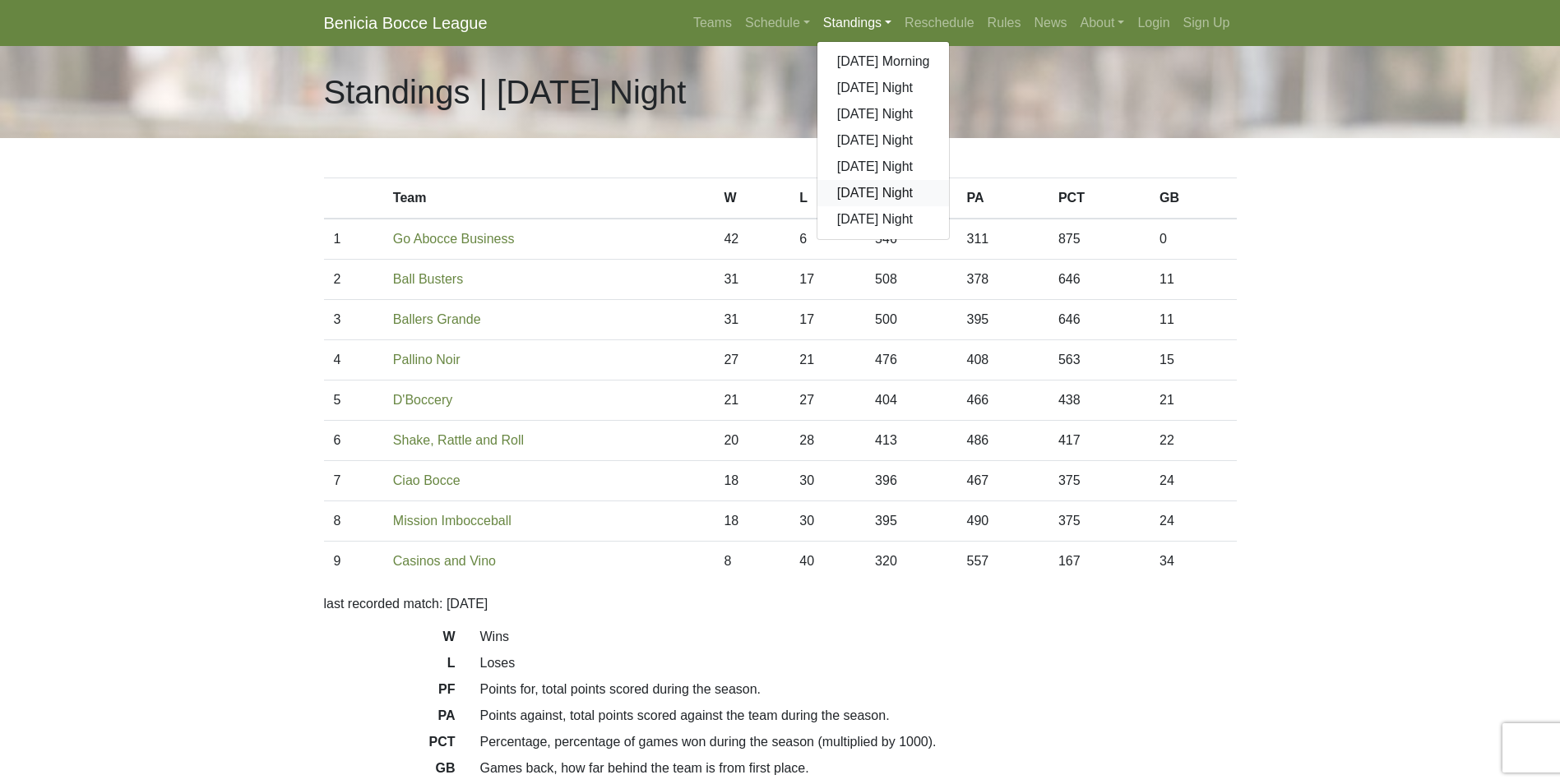
click at [886, 196] on link "[DATE] Night" at bounding box center [884, 193] width 133 height 26
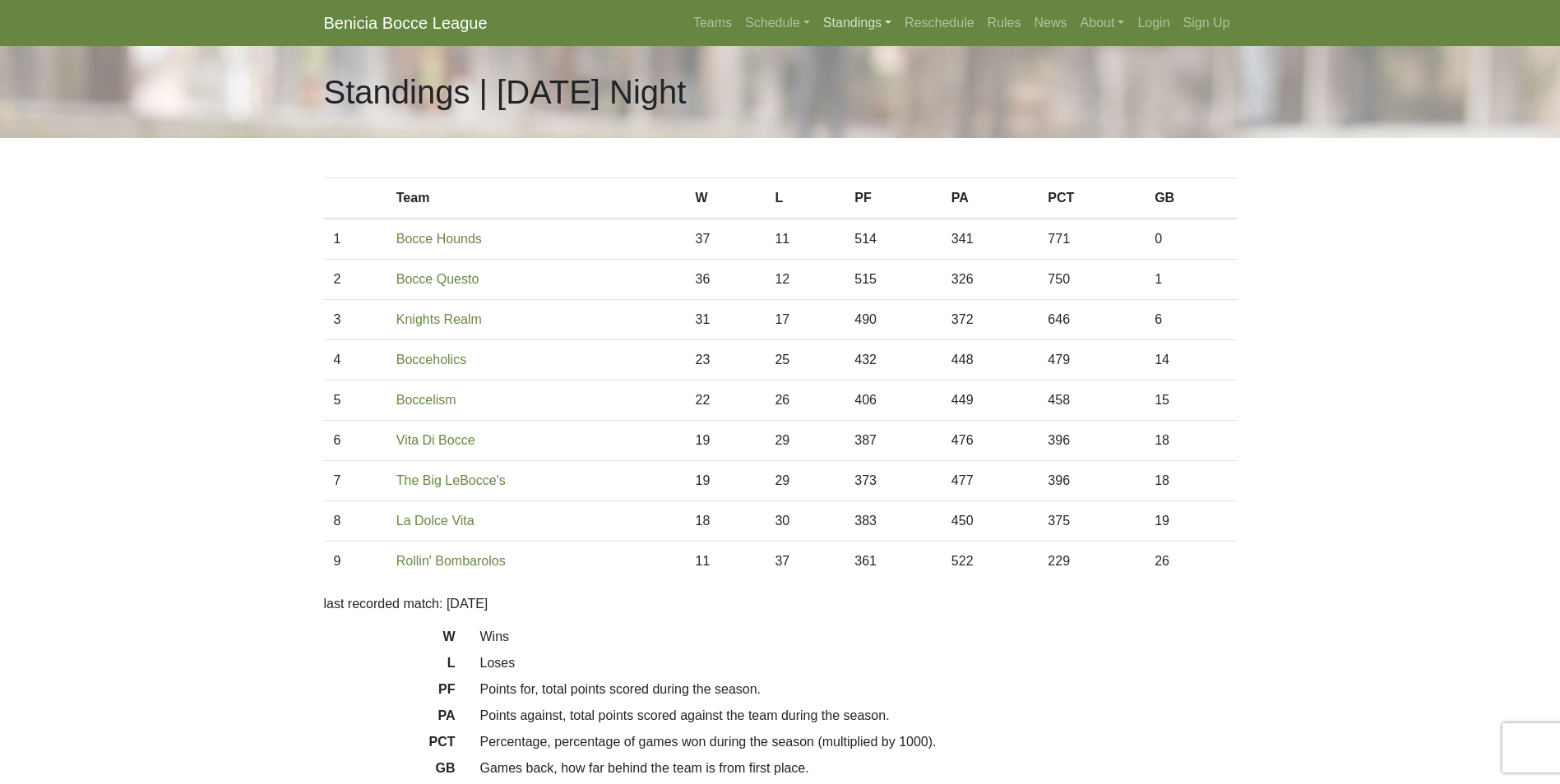
click at [856, 22] on link "Standings" at bounding box center [857, 22] width 81 height 33
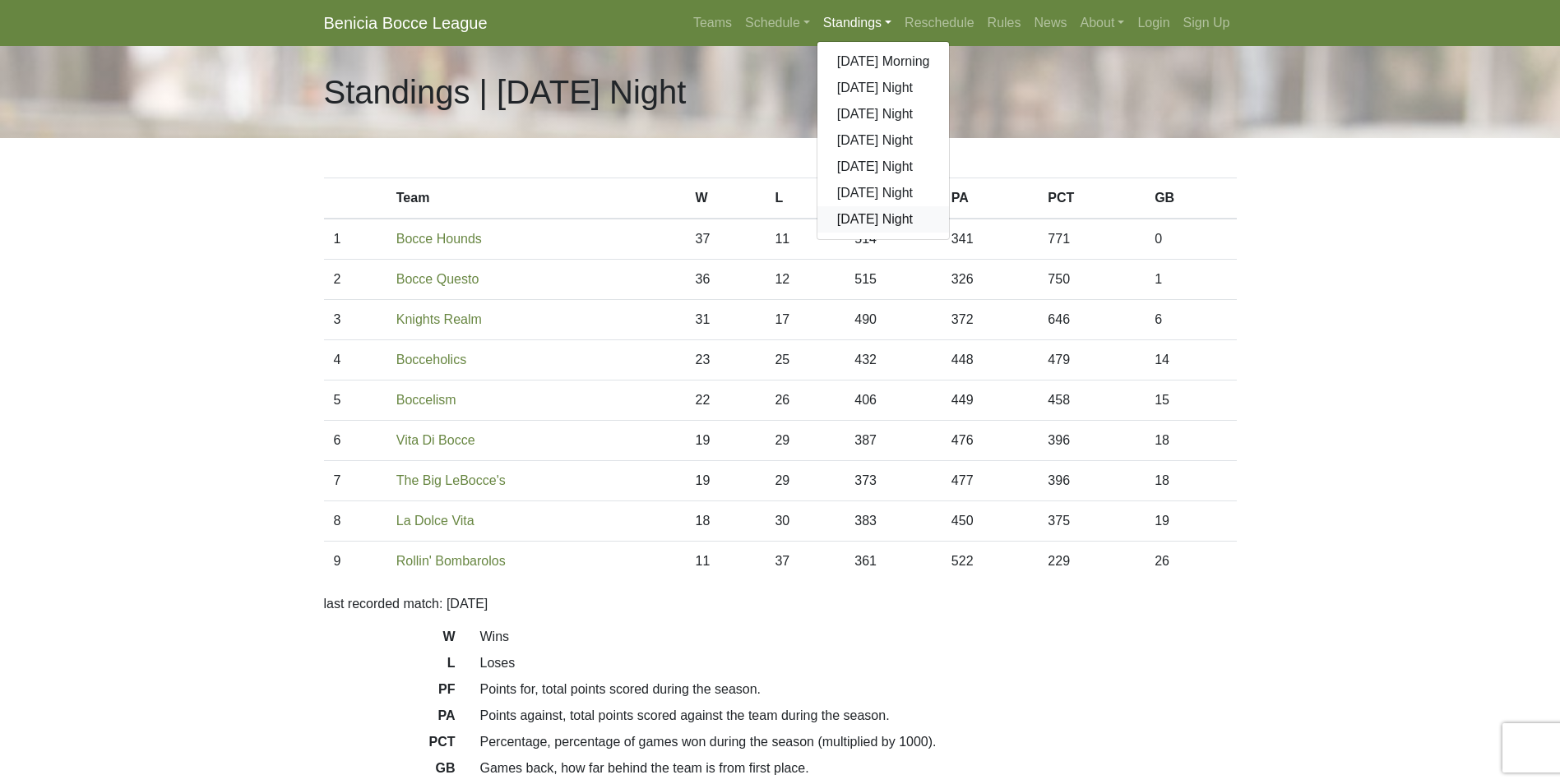
click at [880, 217] on link "[DATE] Night" at bounding box center [884, 220] width 133 height 26
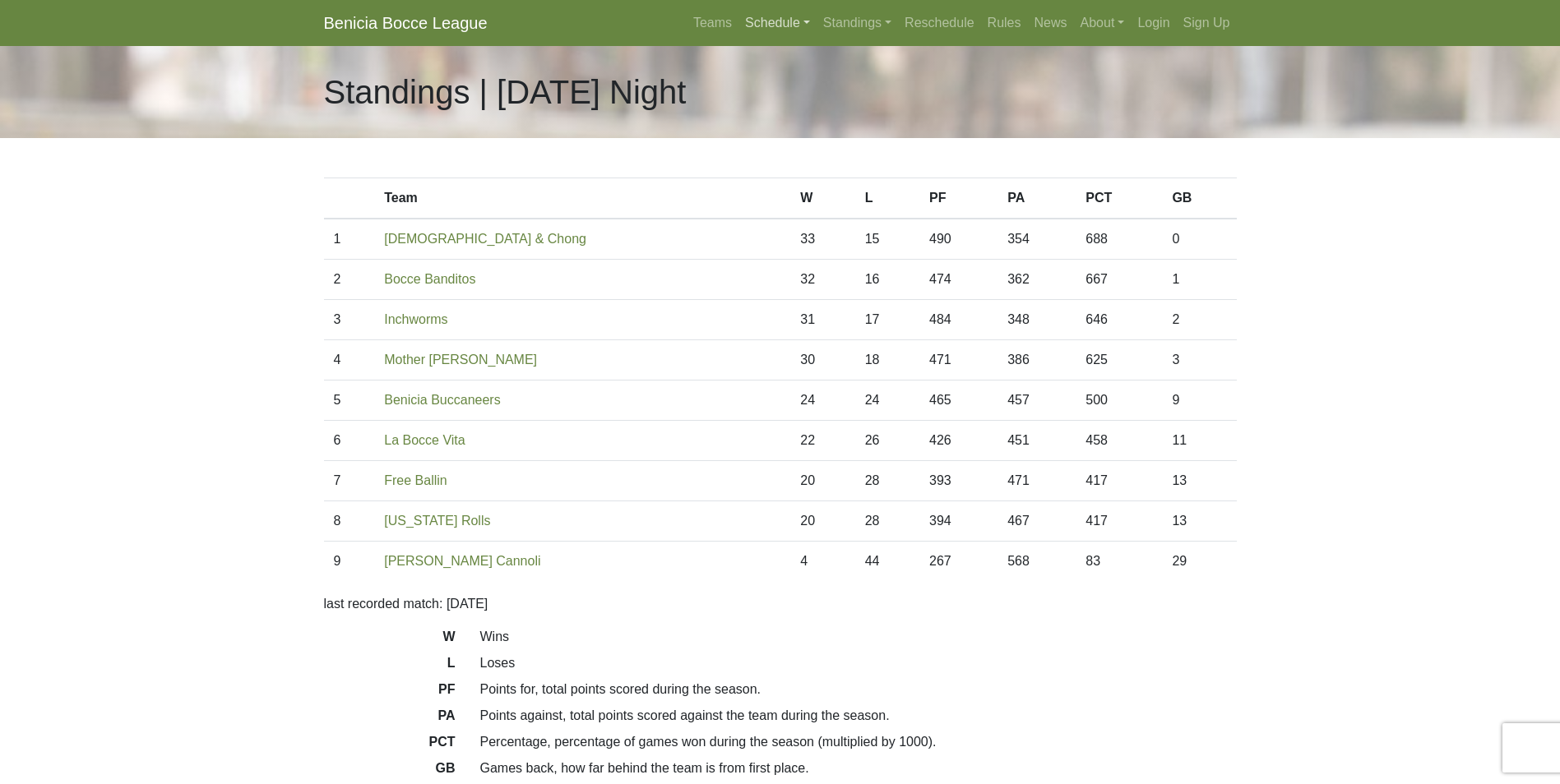
click at [778, 23] on link "Schedule" at bounding box center [778, 22] width 79 height 33
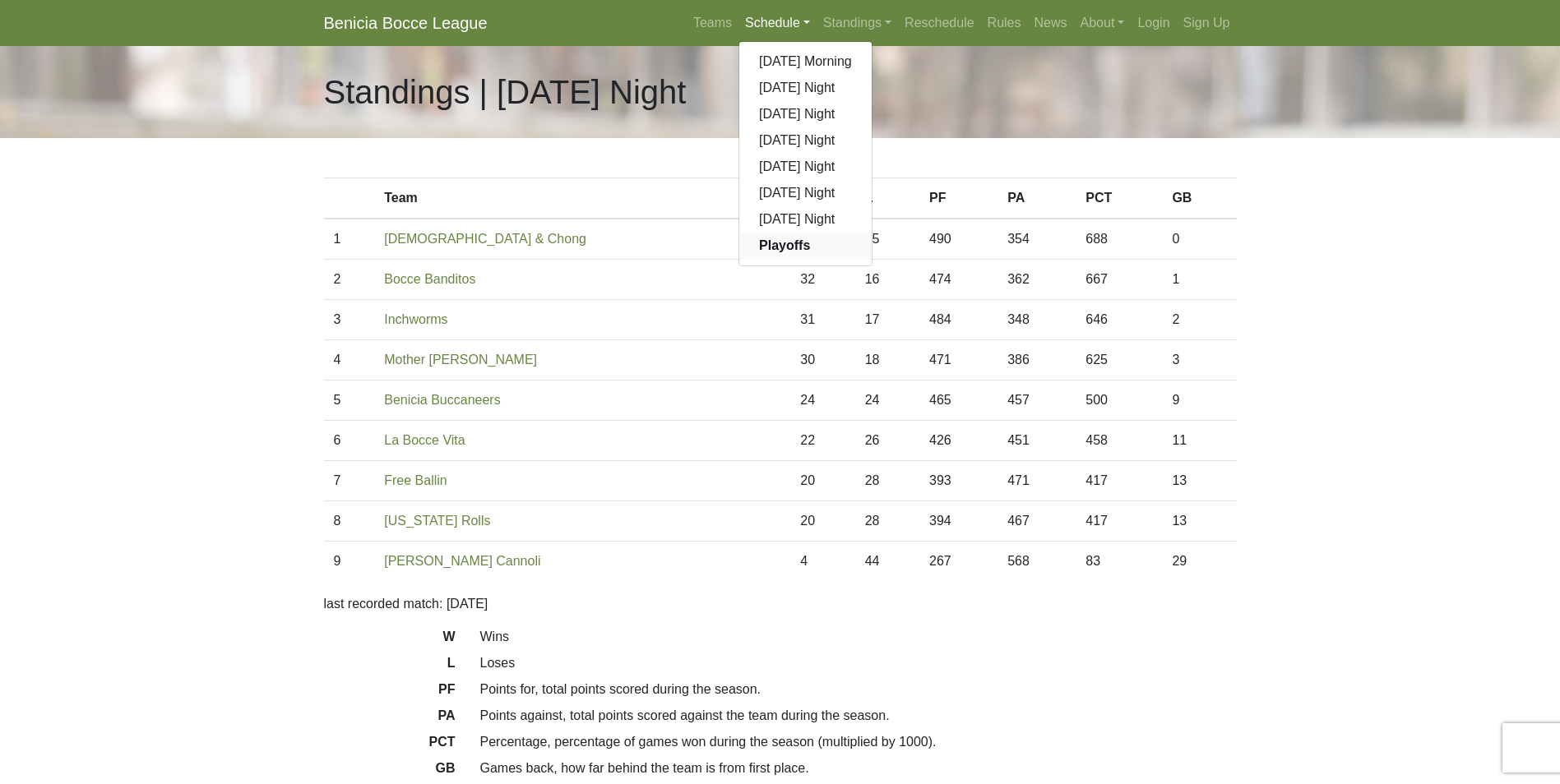
click at [791, 238] on strong "Playoffs" at bounding box center [784, 245] width 51 height 14
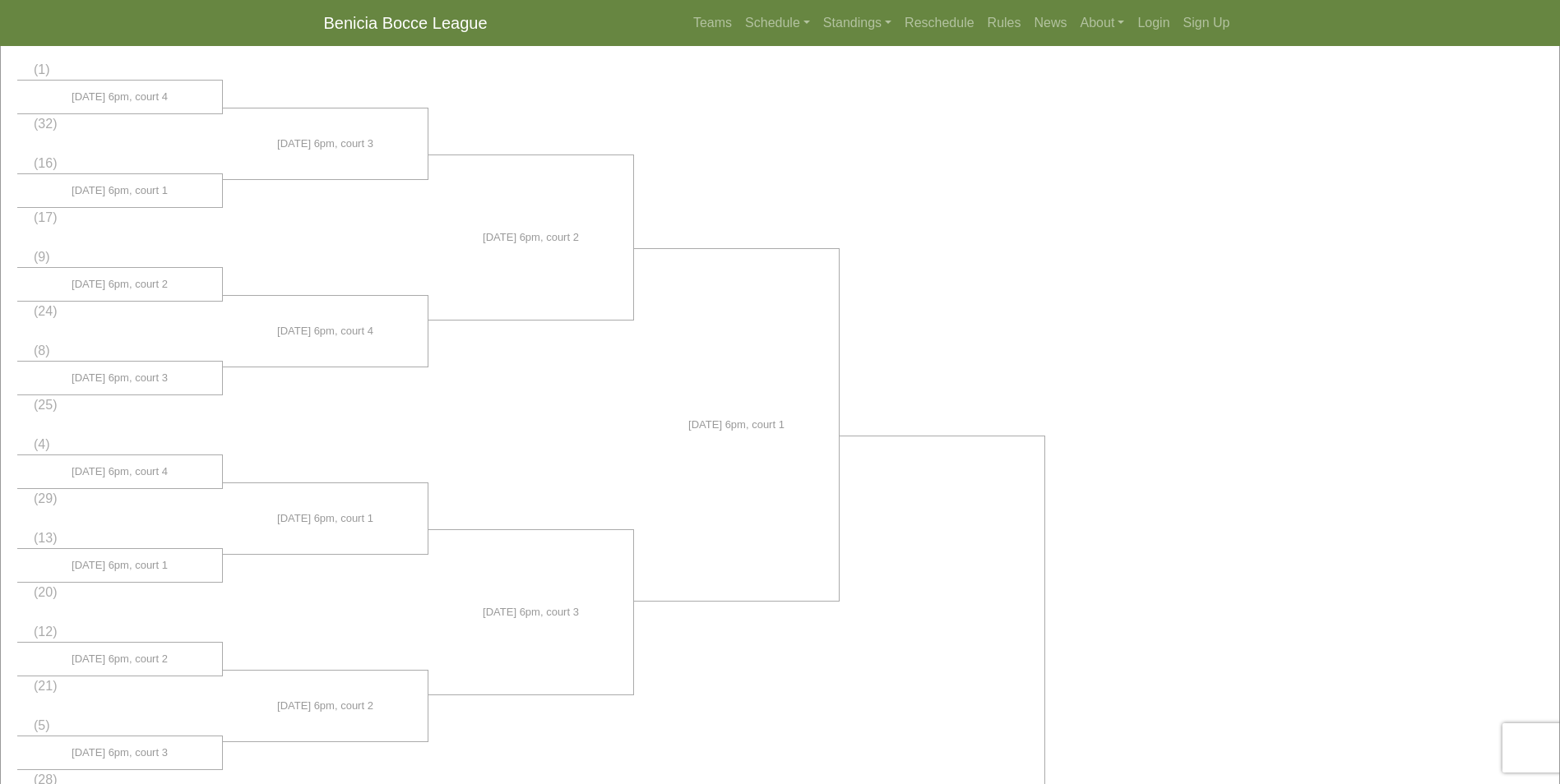
scroll to position [151, 0]
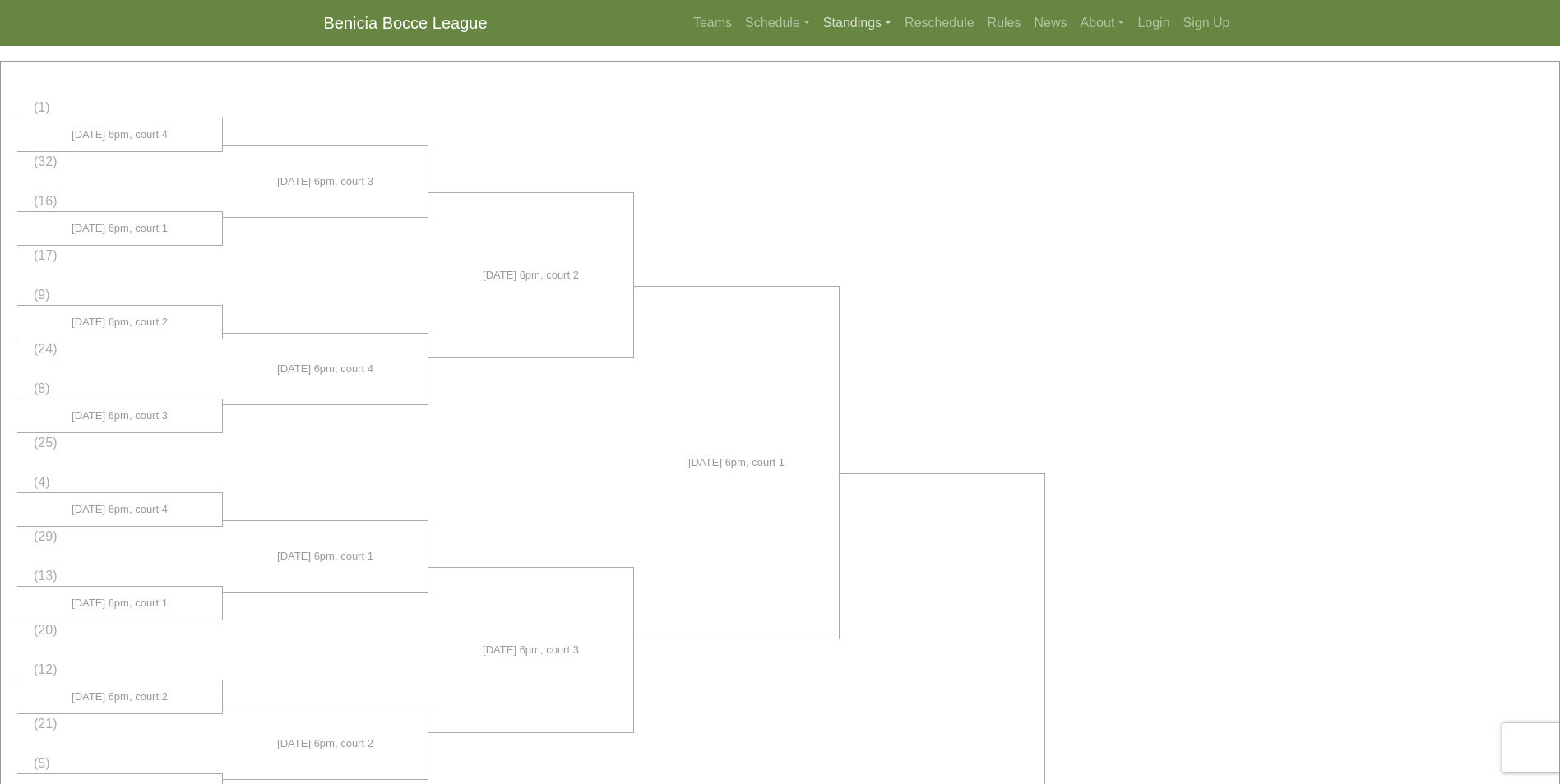
click at [845, 24] on link "Standings" at bounding box center [857, 22] width 81 height 33
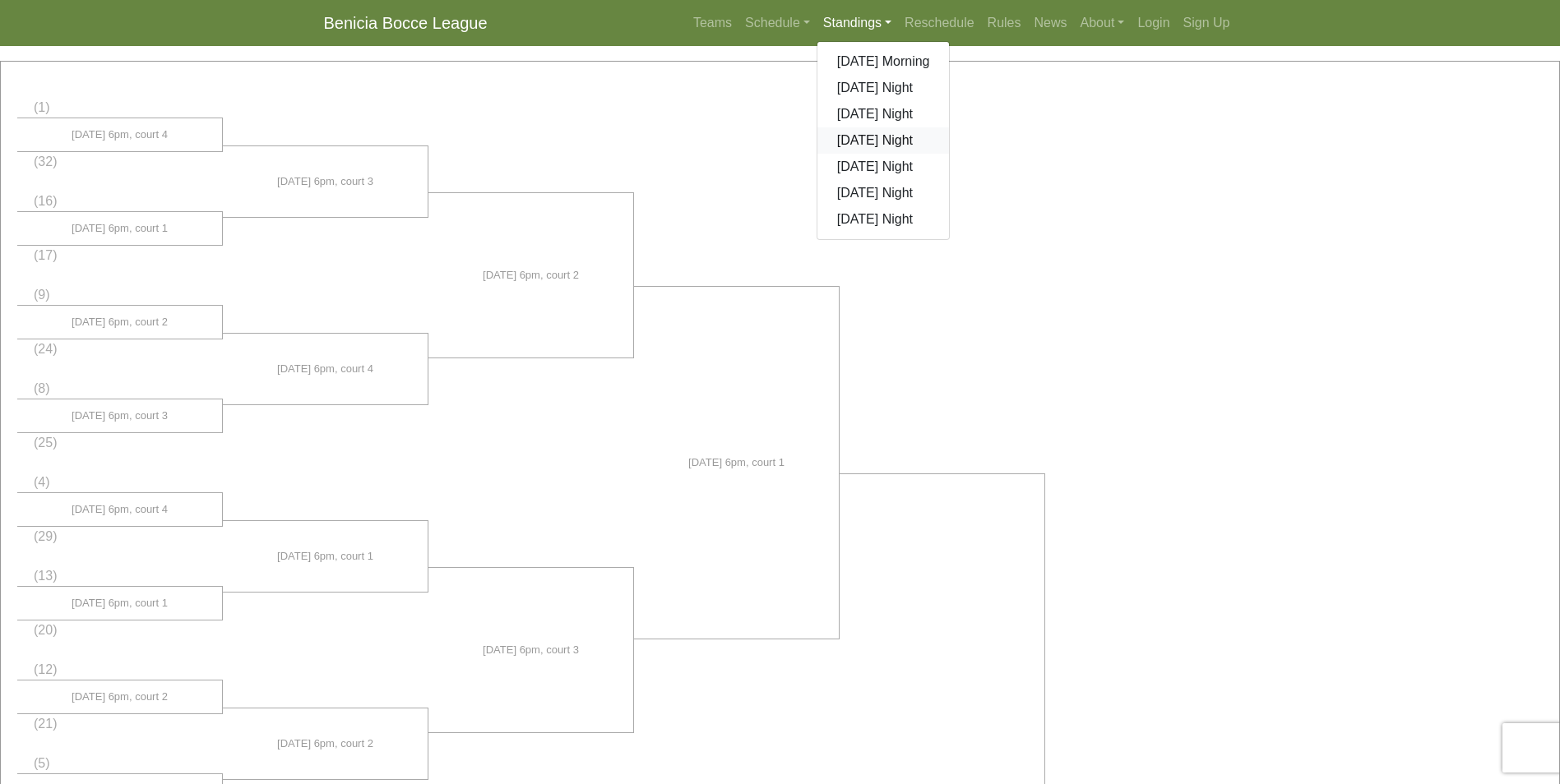
click at [864, 136] on link "[DATE] Night" at bounding box center [884, 140] width 133 height 26
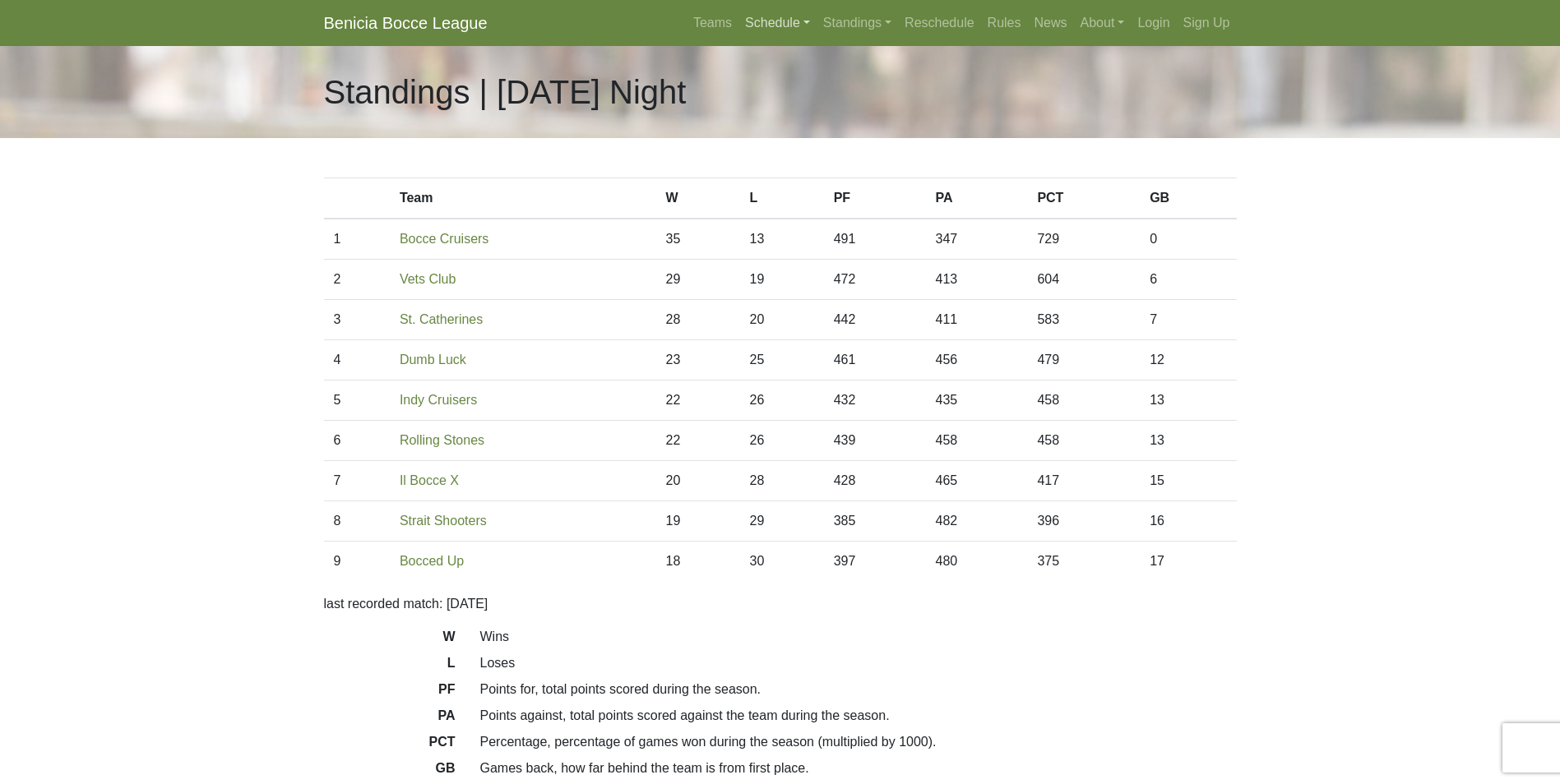
click at [784, 20] on link "Schedule" at bounding box center [778, 22] width 79 height 33
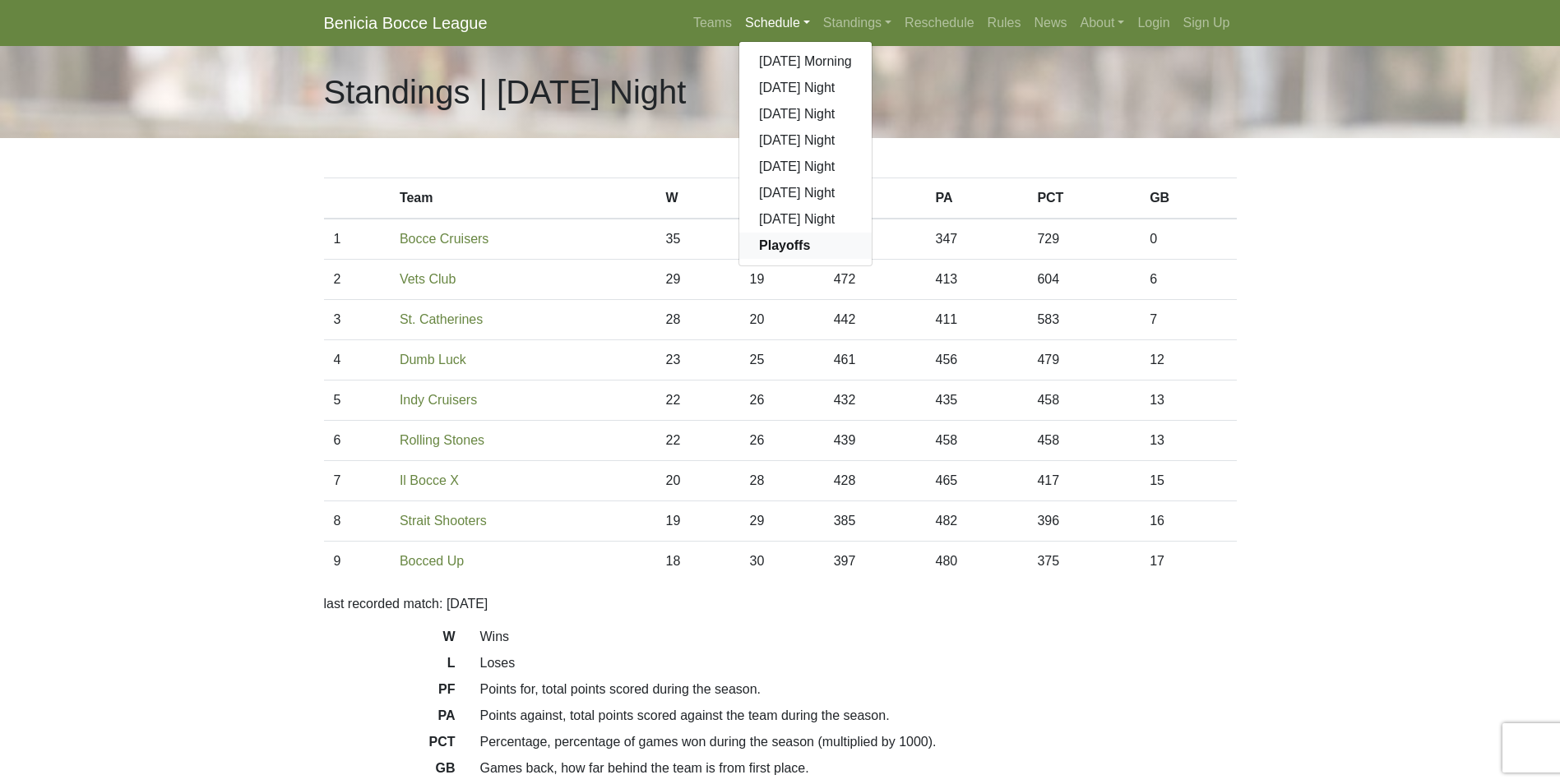
click at [791, 238] on strong "Playoffs" at bounding box center [784, 245] width 51 height 14
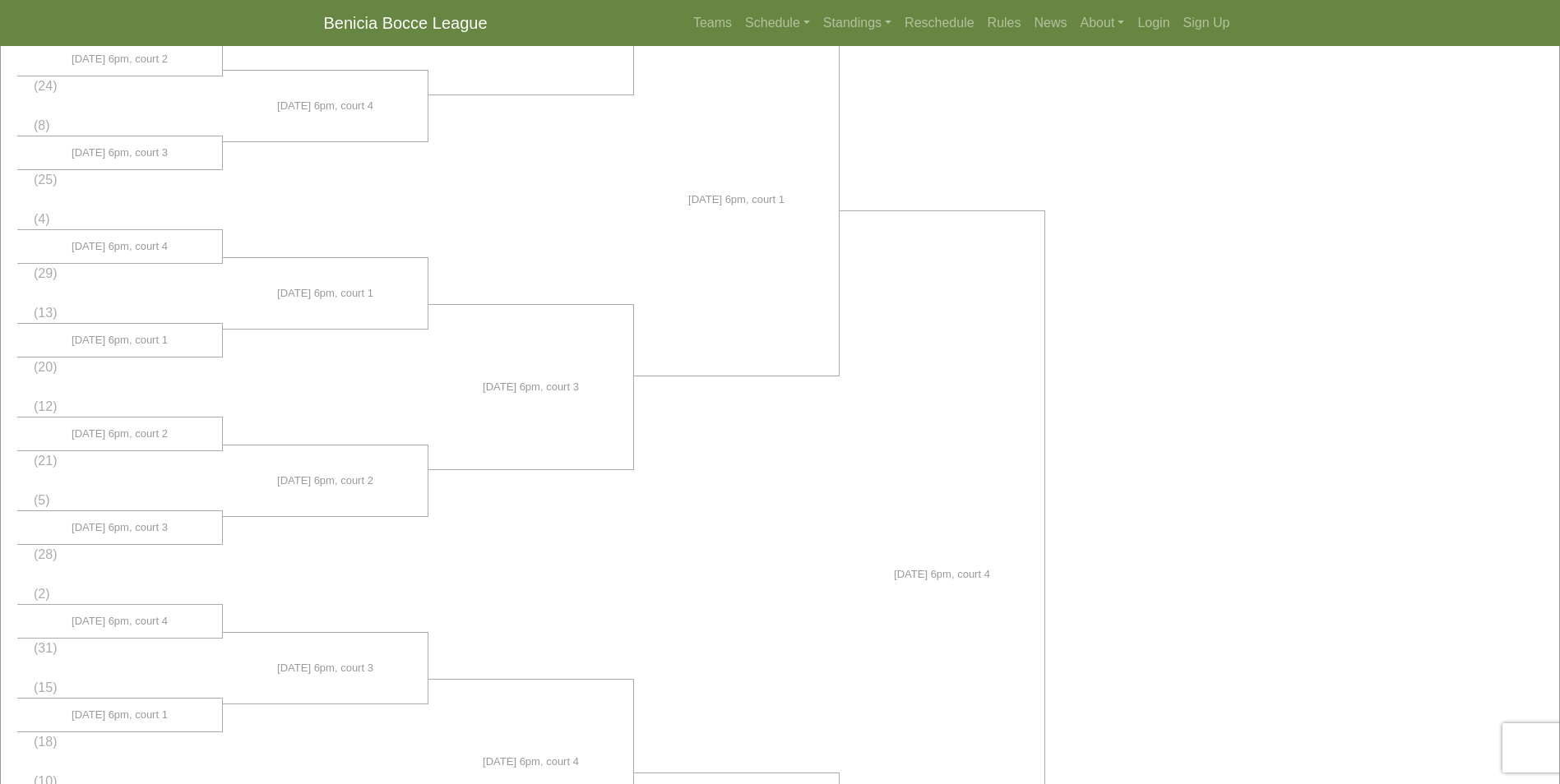
scroll to position [449, 0]
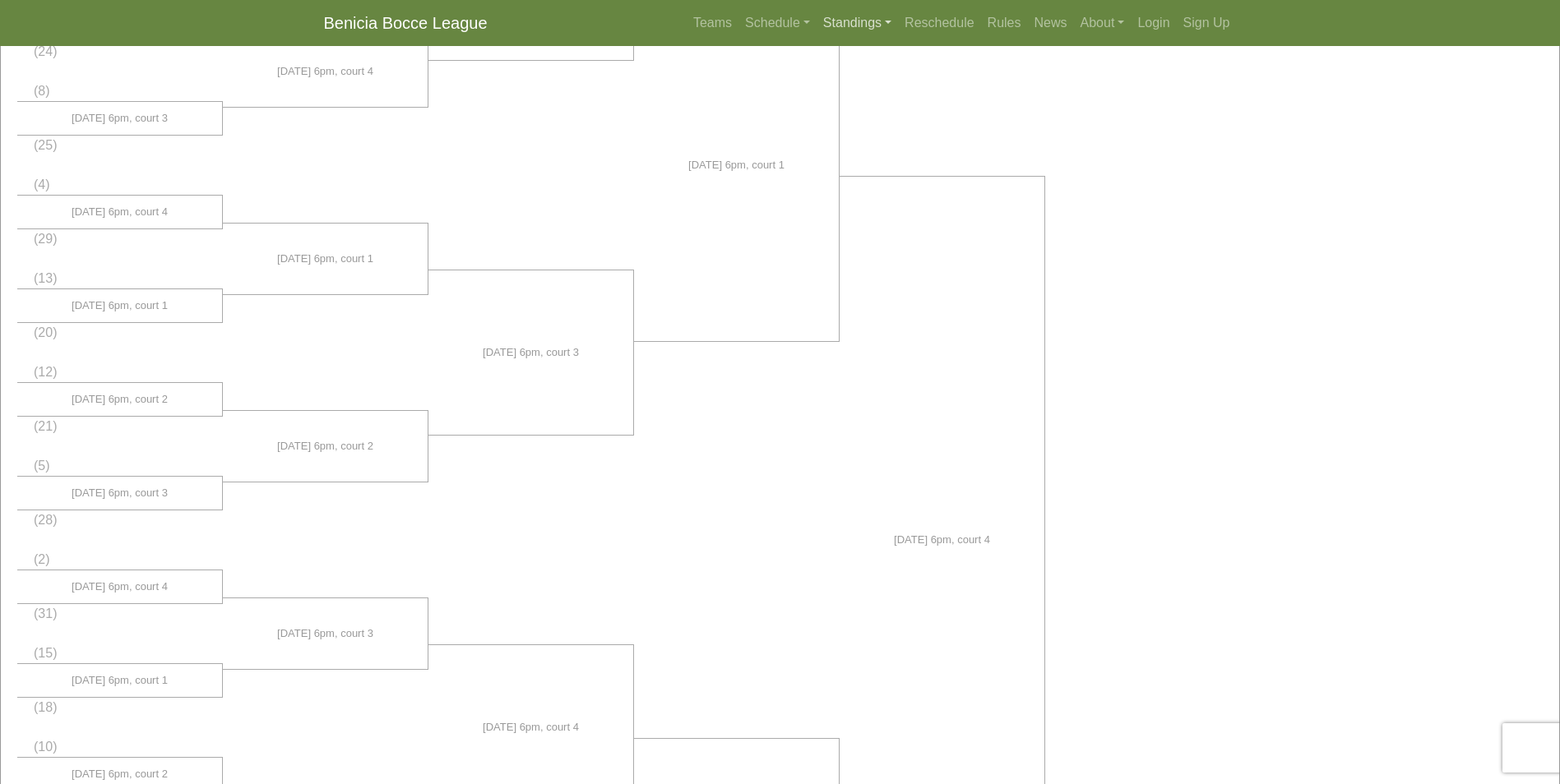
click at [846, 24] on link "Standings" at bounding box center [857, 22] width 81 height 33
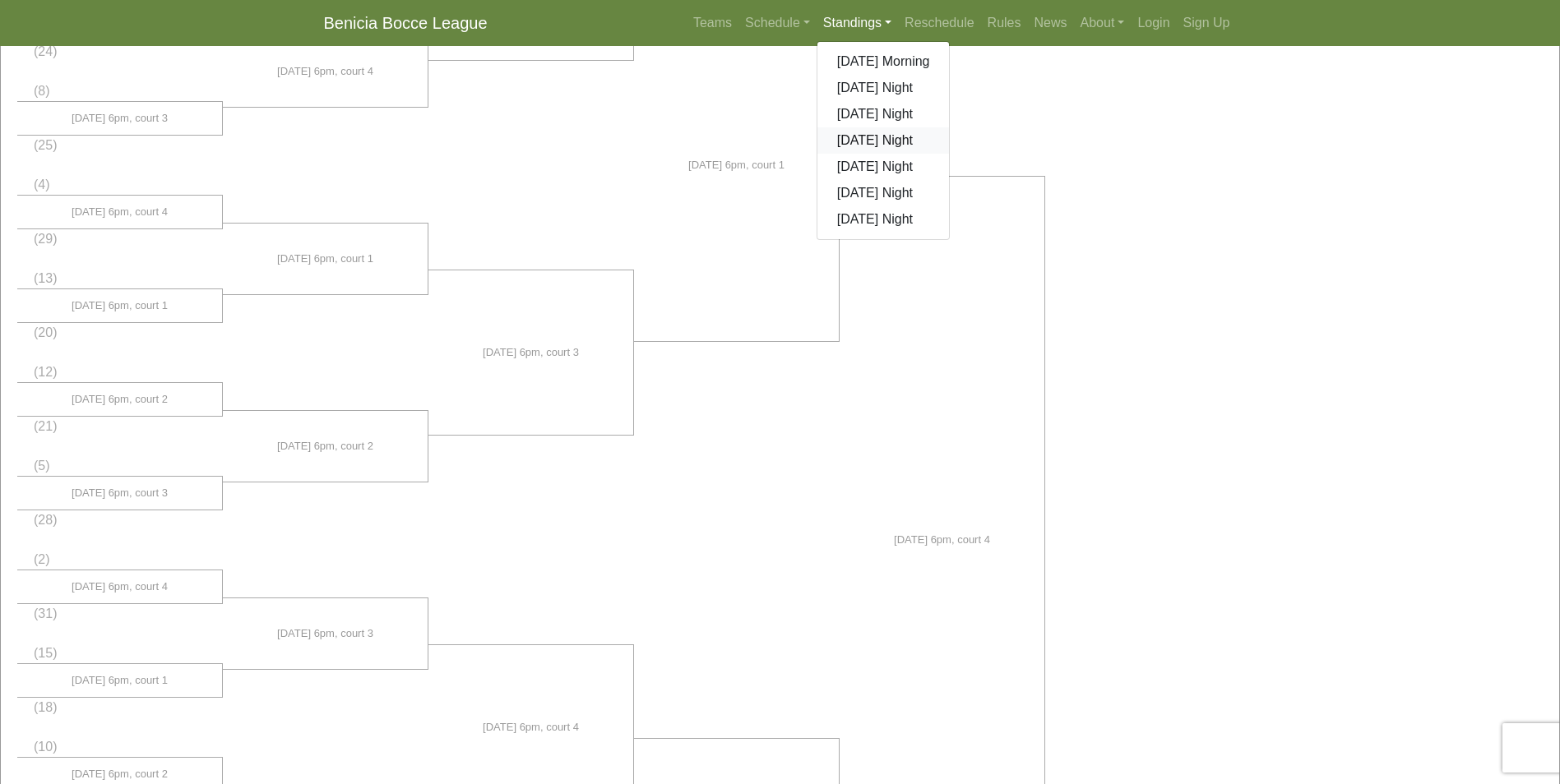
click at [886, 138] on link "[DATE] Night" at bounding box center [884, 140] width 133 height 26
